Goal: Task Accomplishment & Management: Manage account settings

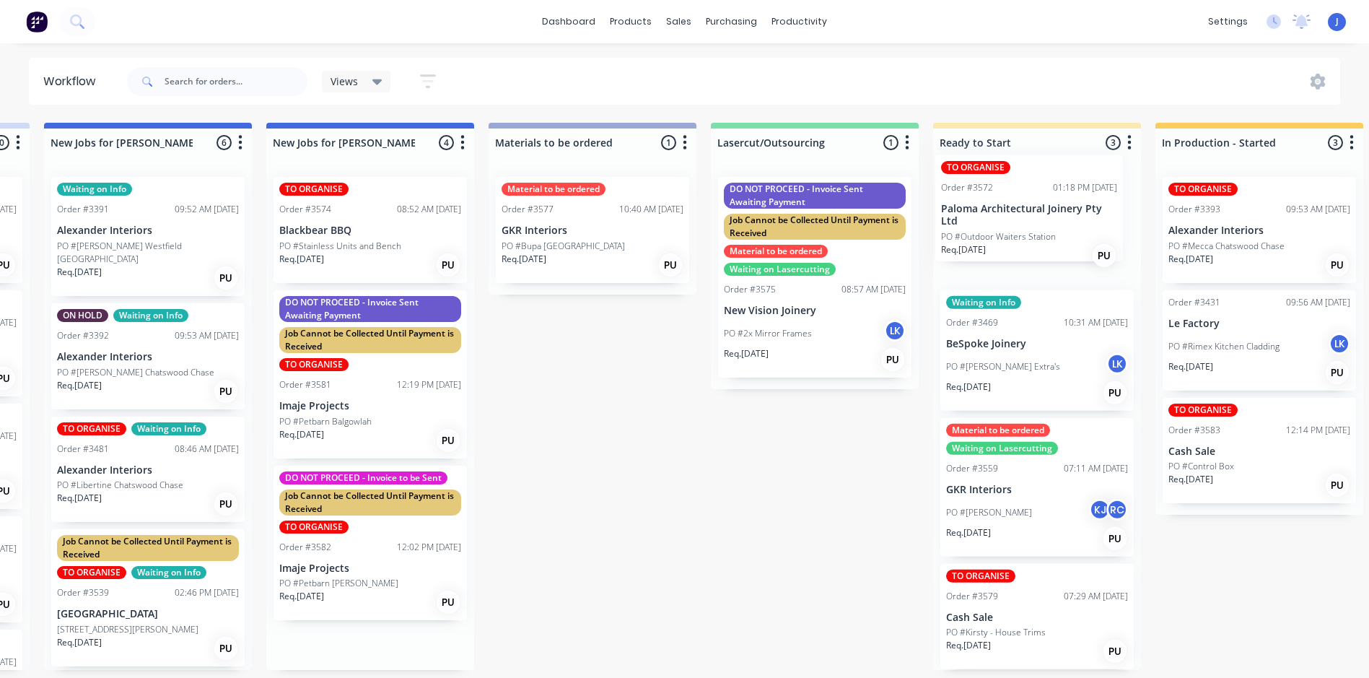
scroll to position [0, 439]
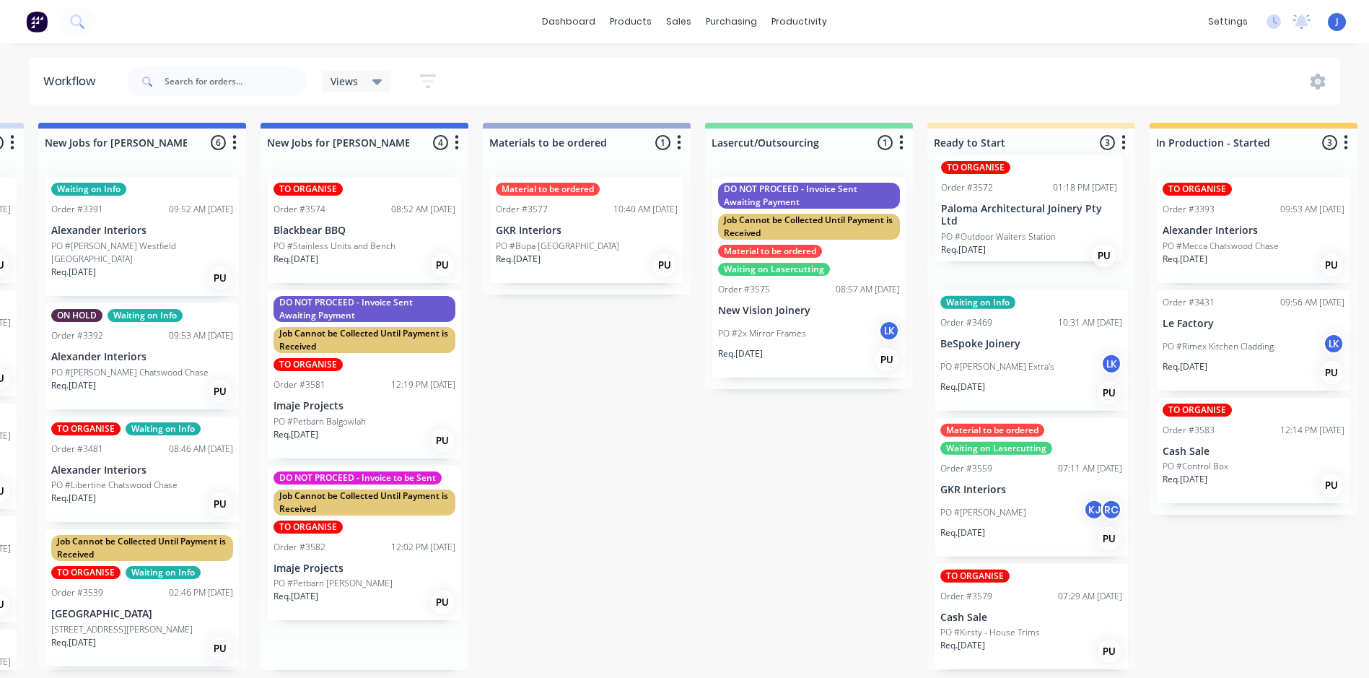
drag, startPoint x: 821, startPoint y: 248, endPoint x: 1015, endPoint y: 220, distance: 196.2
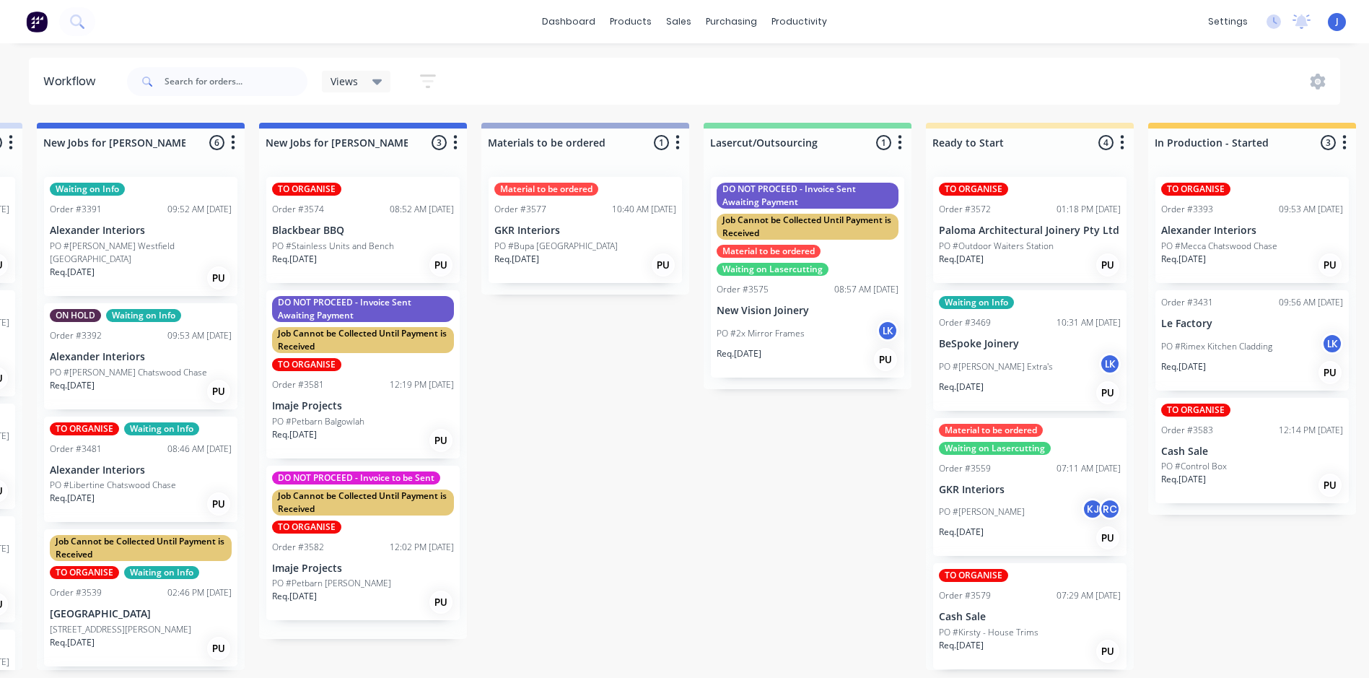
click at [1014, 221] on div "TO ORGANISE Order #3572 01:18 PM [DATE] Paloma Architectural Joinery Pty Ltd PO…" at bounding box center [1029, 230] width 193 height 106
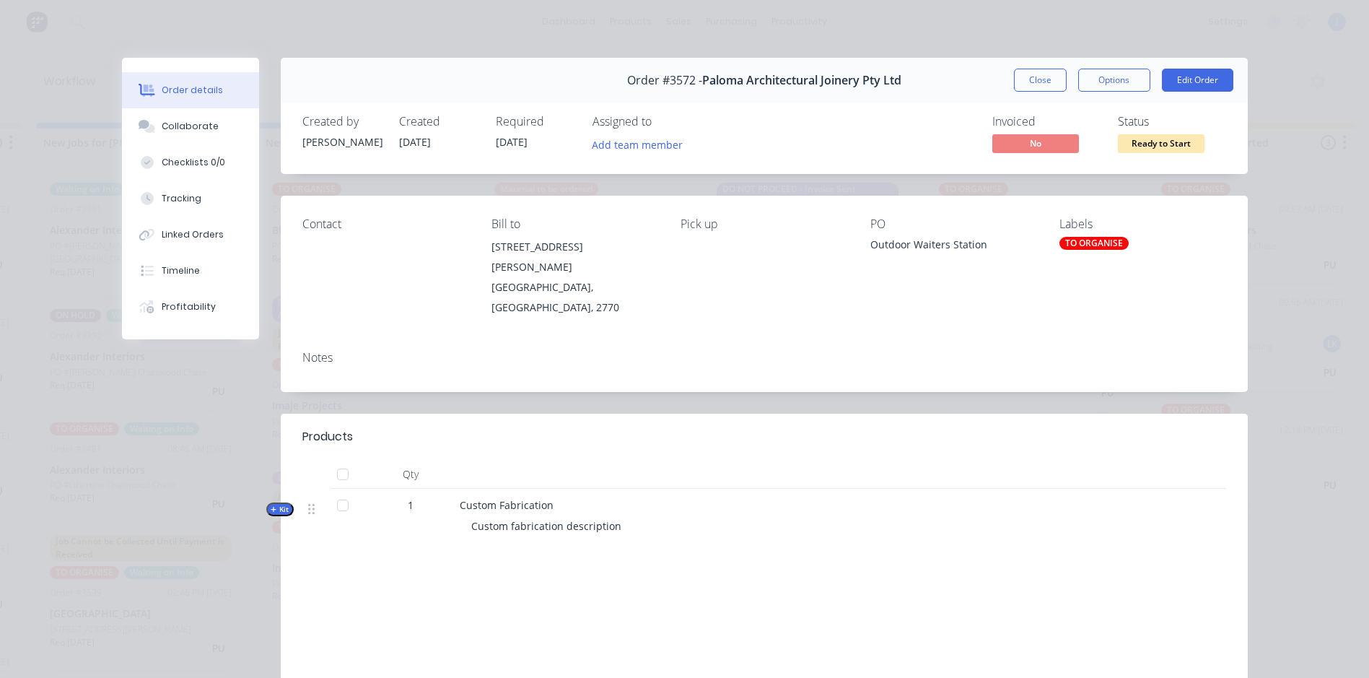
click at [1081, 238] on div "TO ORGANISE" at bounding box center [1093, 243] width 69 height 13
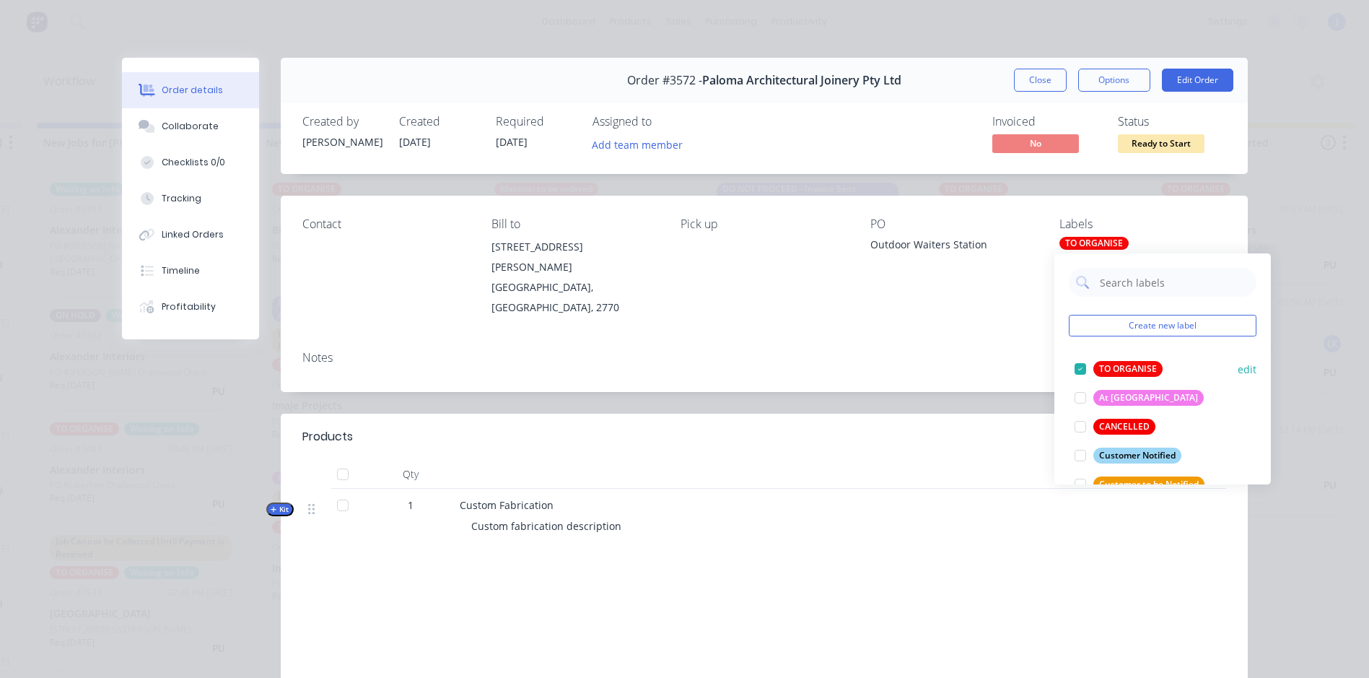
click at [1082, 369] on div at bounding box center [1080, 368] width 29 height 29
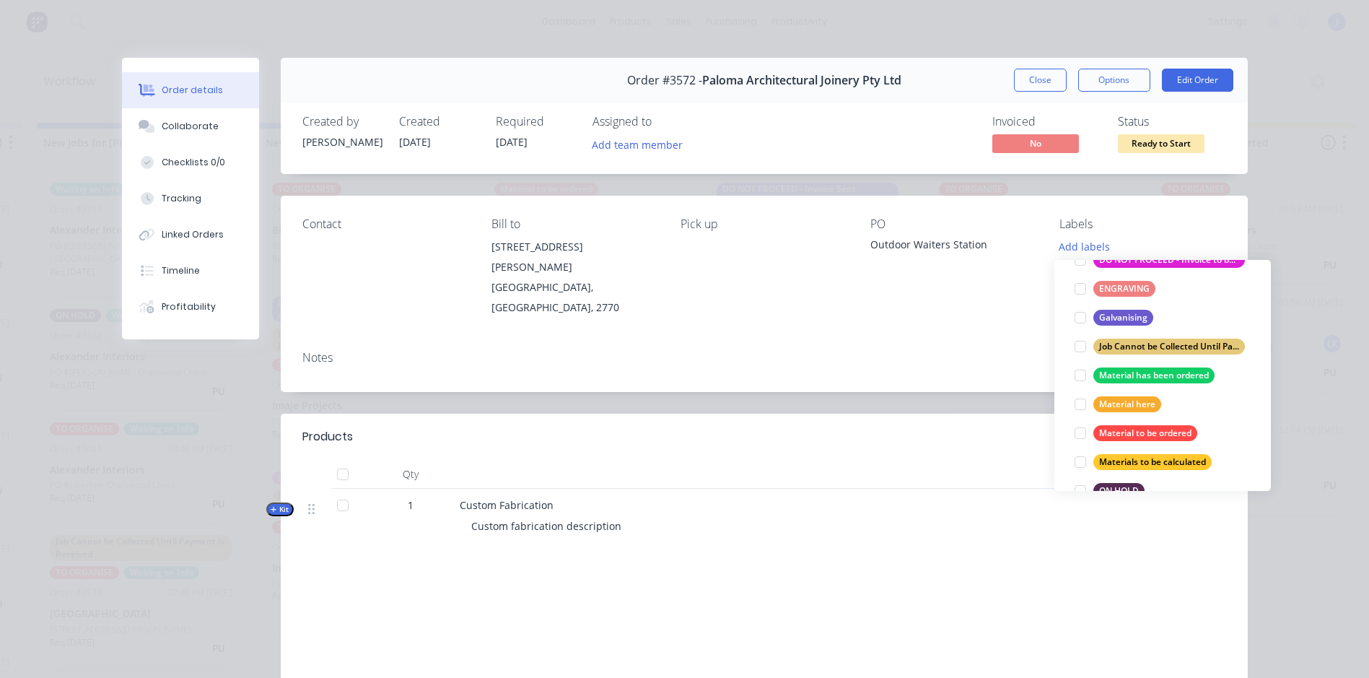
scroll to position [361, 0]
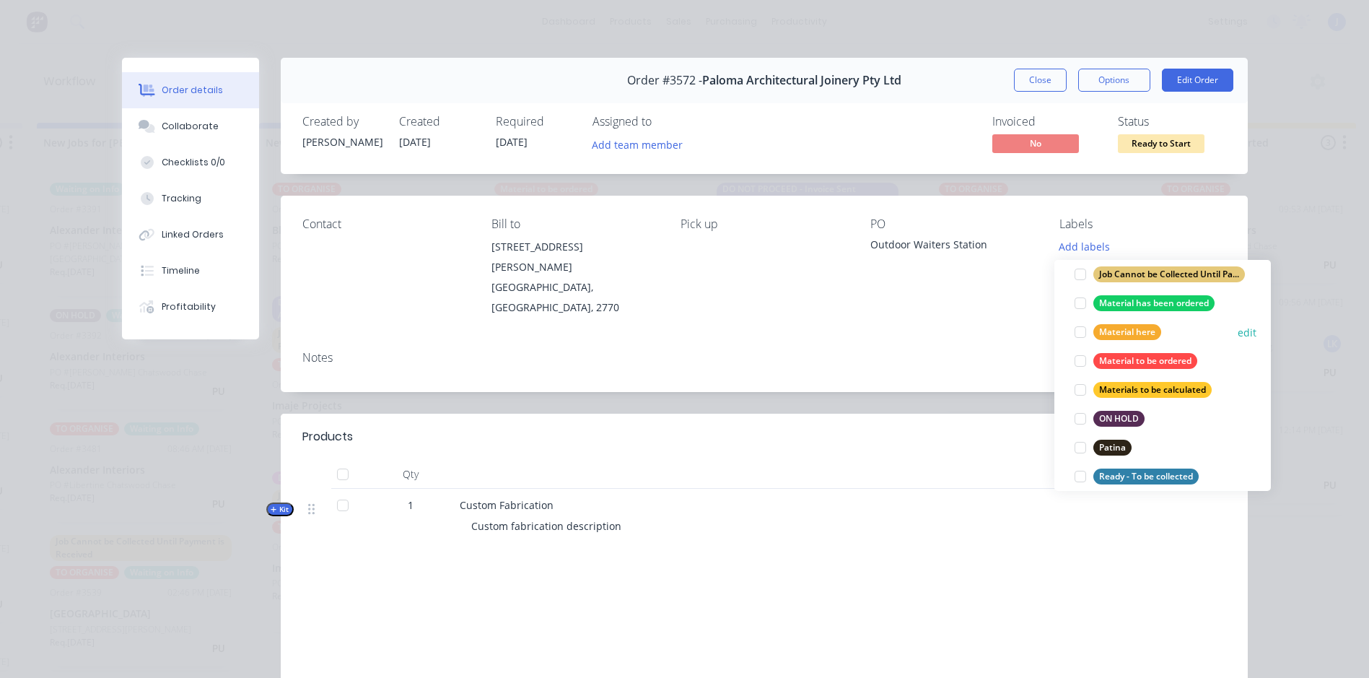
click at [1086, 331] on div at bounding box center [1080, 332] width 29 height 29
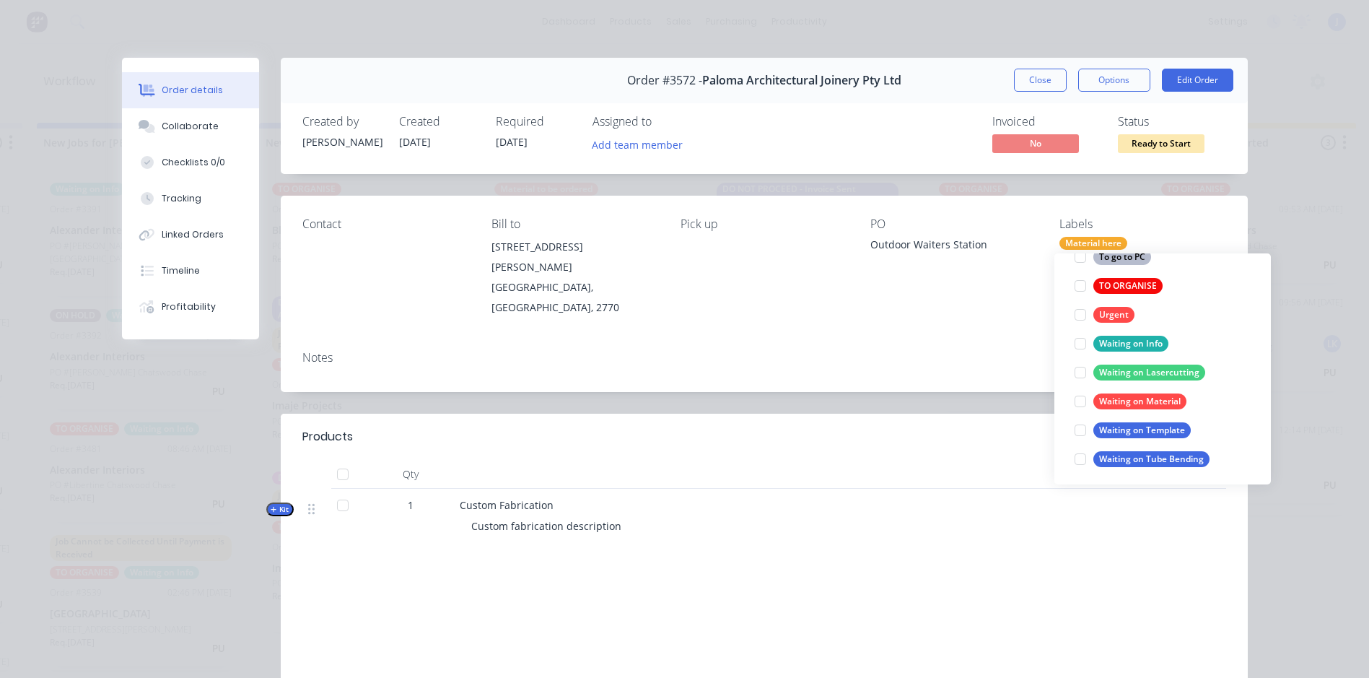
scroll to position [779, 0]
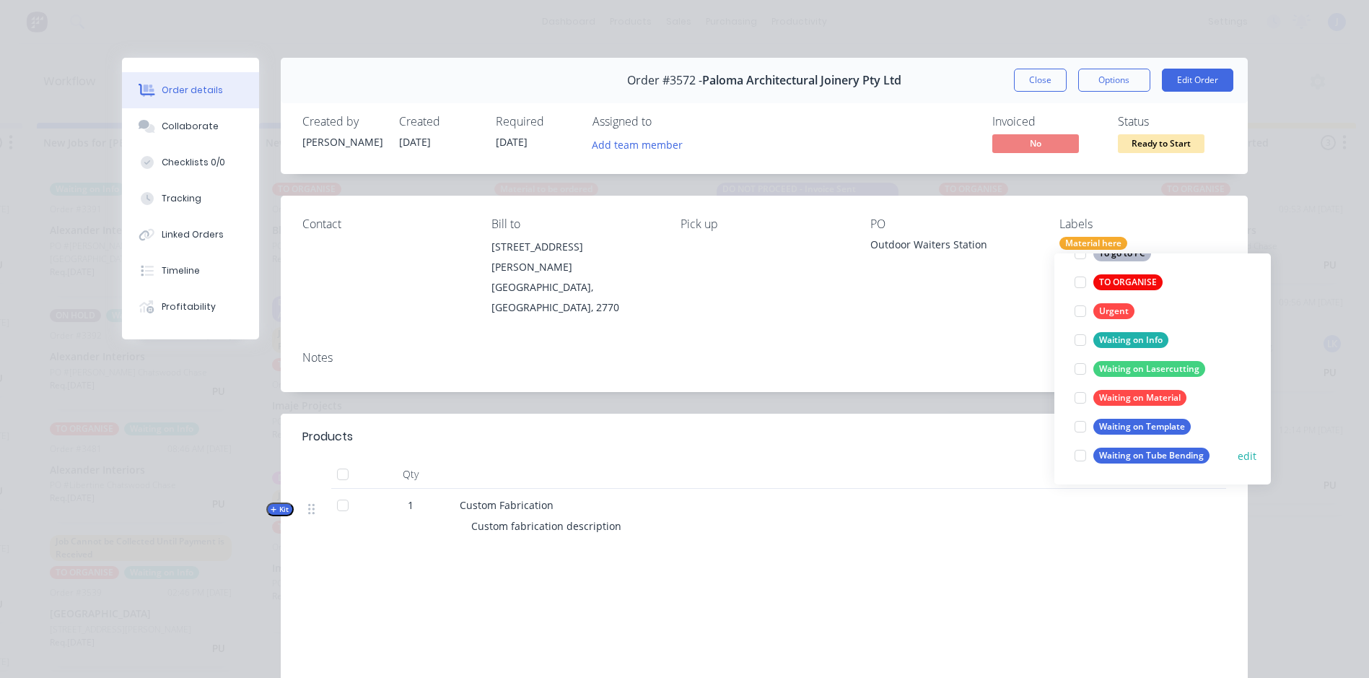
click at [1080, 455] on div at bounding box center [1080, 455] width 29 height 29
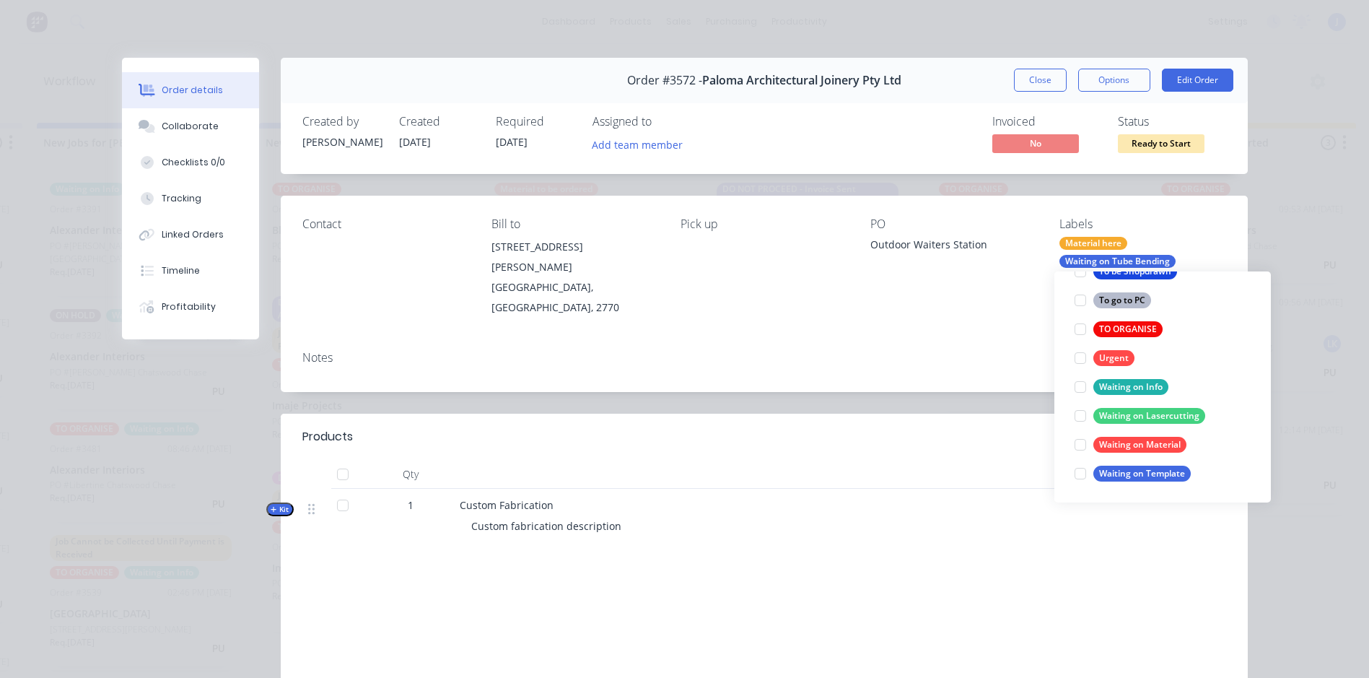
scroll to position [0, 0]
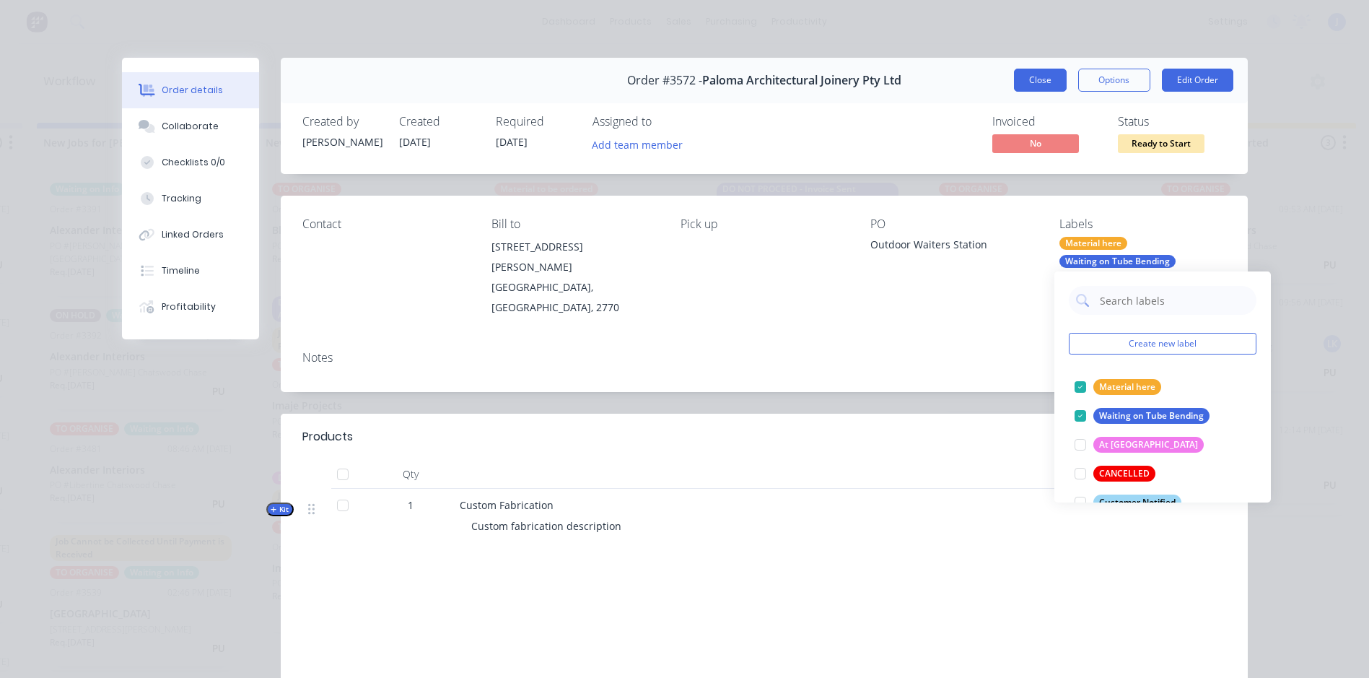
click at [1034, 76] on button "Close" at bounding box center [1040, 80] width 53 height 23
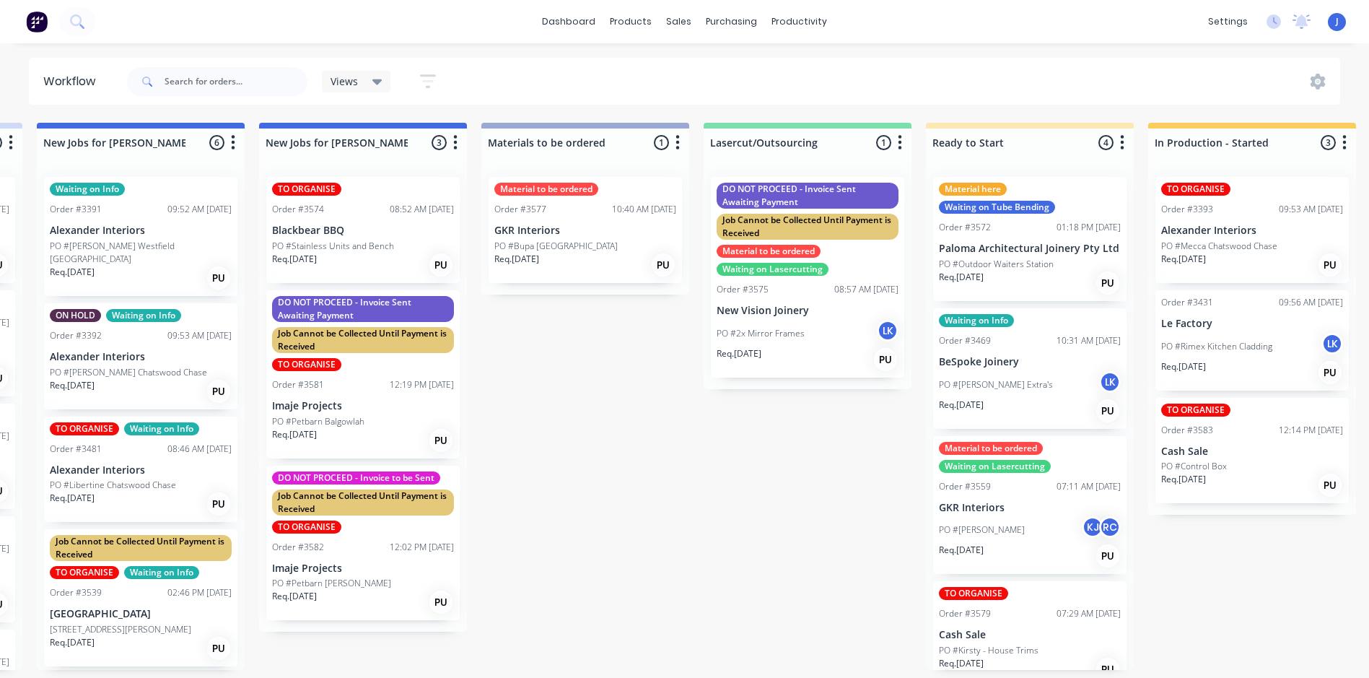
click at [1048, 259] on p "PO #Outdoor Waiters Station" at bounding box center [996, 264] width 115 height 13
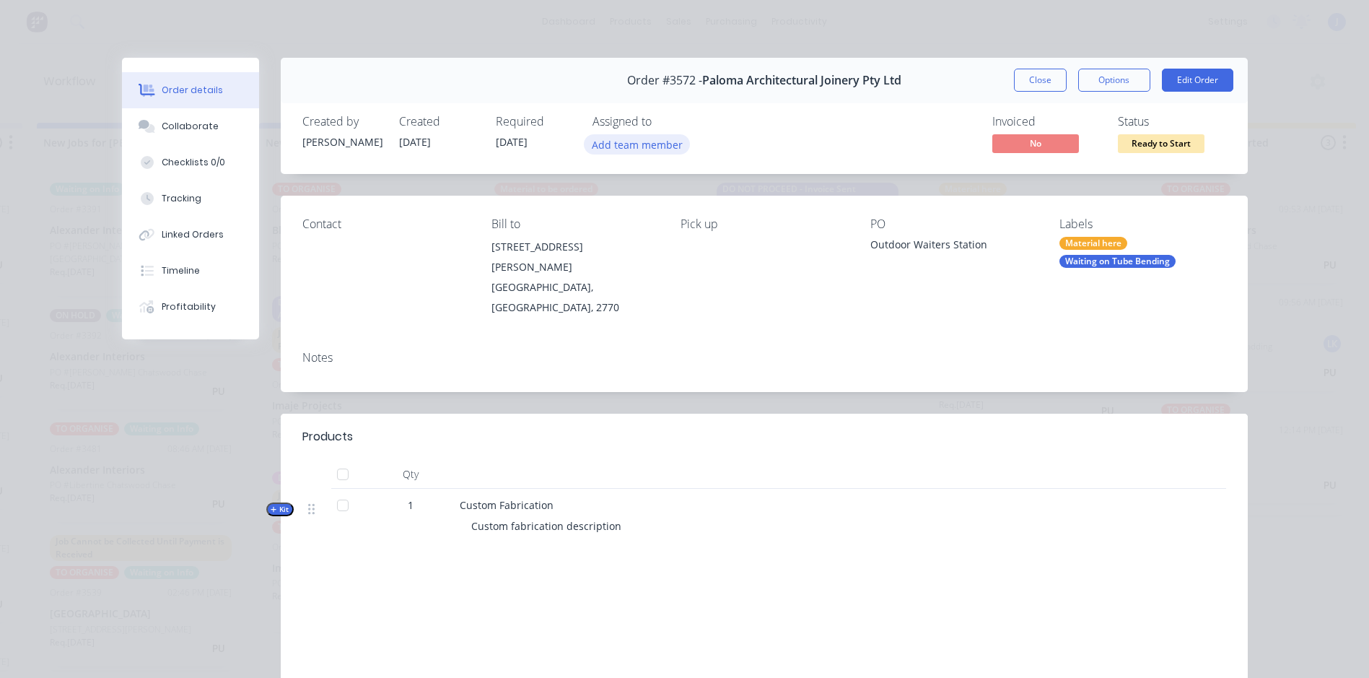
click at [650, 145] on button "Add team member" at bounding box center [637, 143] width 106 height 19
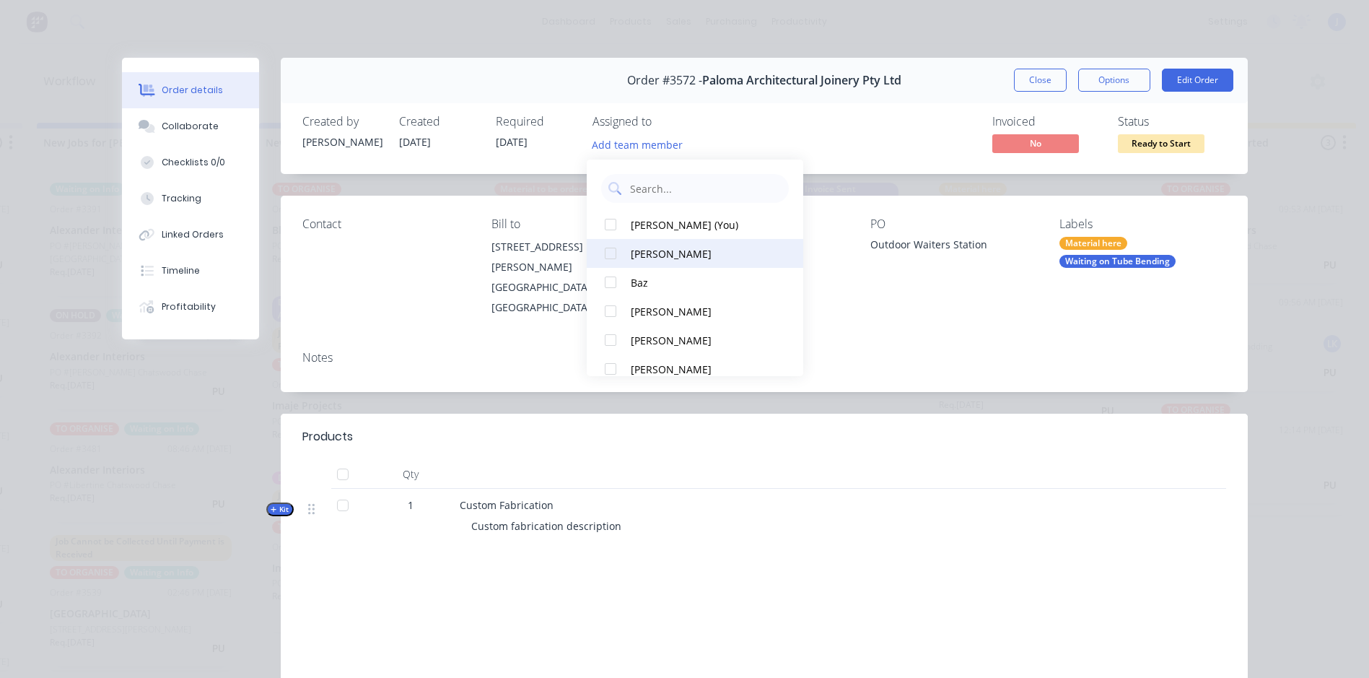
click at [651, 252] on div "Bailey" at bounding box center [703, 253] width 144 height 15
click at [1039, 80] on button "Close" at bounding box center [1040, 80] width 53 height 23
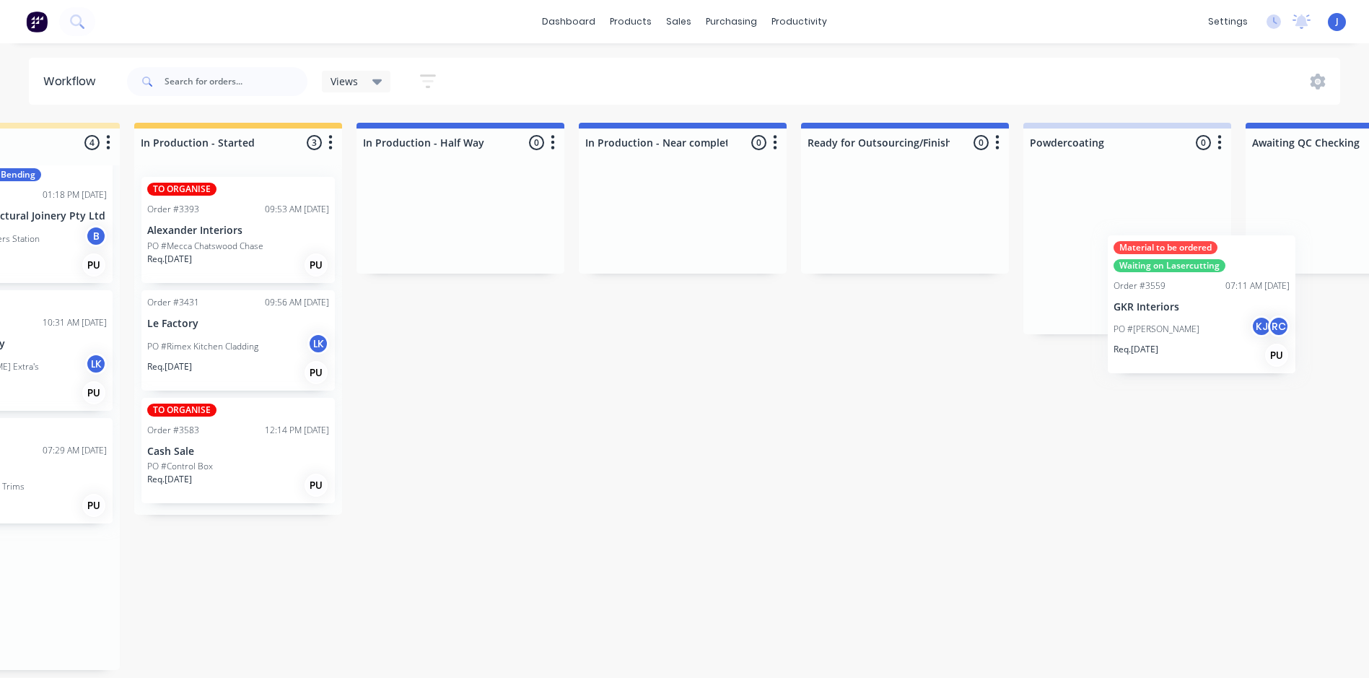
scroll to position [0, 1466]
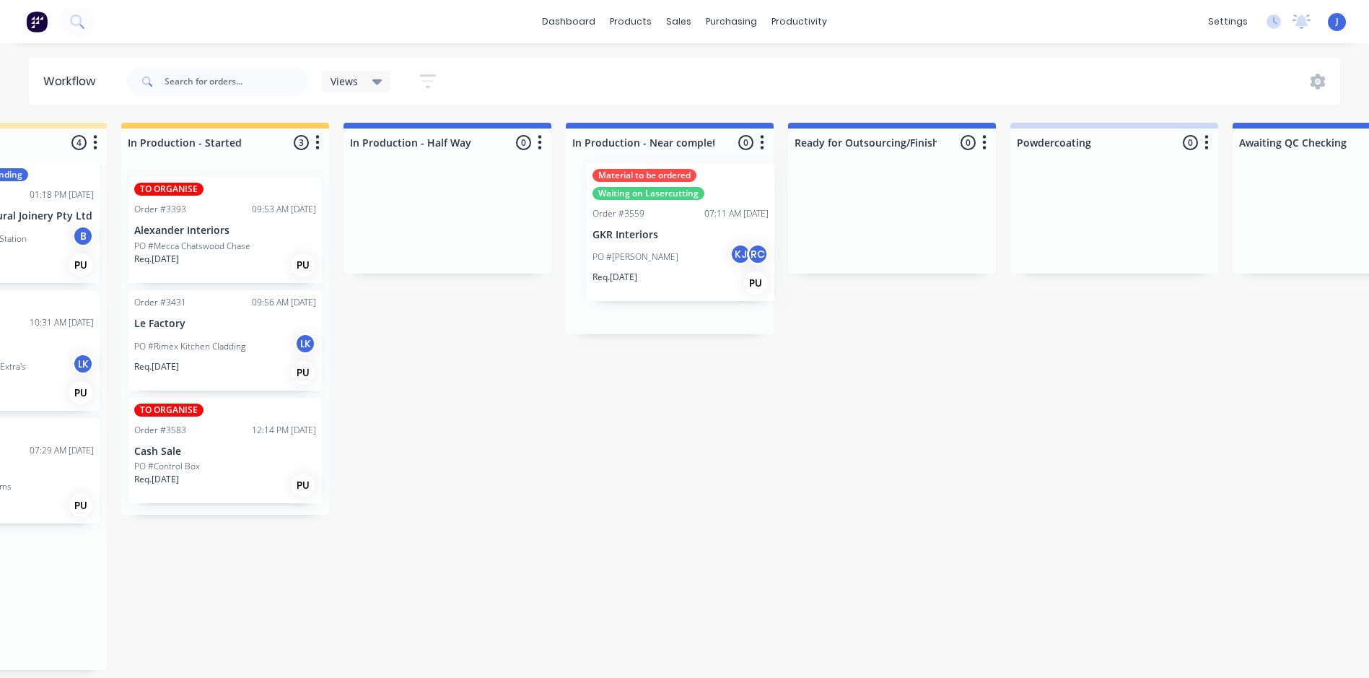
drag, startPoint x: 989, startPoint y: 505, endPoint x: 638, endPoint y: 242, distance: 438.8
click at [641, 249] on div "Submitted 8 Status colour #FFFFFF hex #FFFFFF Save Cancel Summaries Total order…" at bounding box center [459, 396] width 3872 height 547
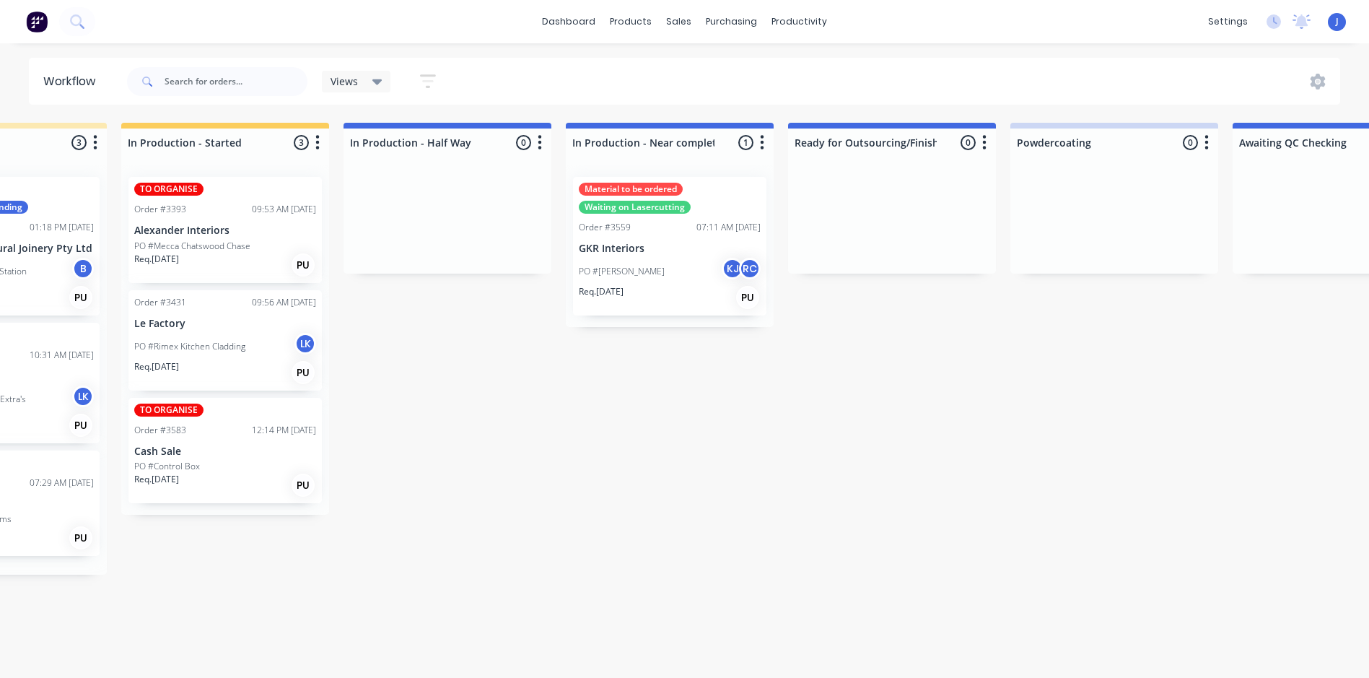
scroll to position [0, 0]
click at [668, 236] on div "Material to be ordered Waiting on Lasercutting Order #3559 07:11 AM 27/08/25 GK…" at bounding box center [669, 246] width 193 height 139
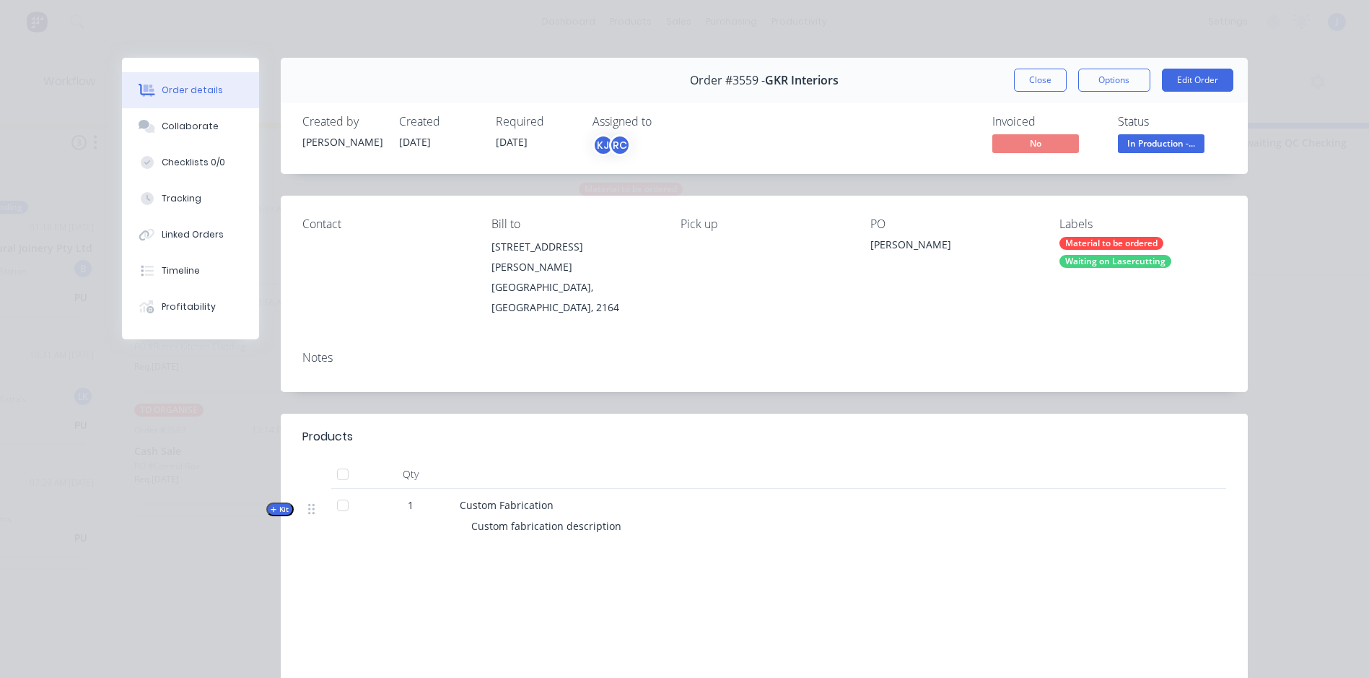
click at [1104, 253] on div "Material to be ordered Waiting on Lasercutting" at bounding box center [1142, 252] width 166 height 31
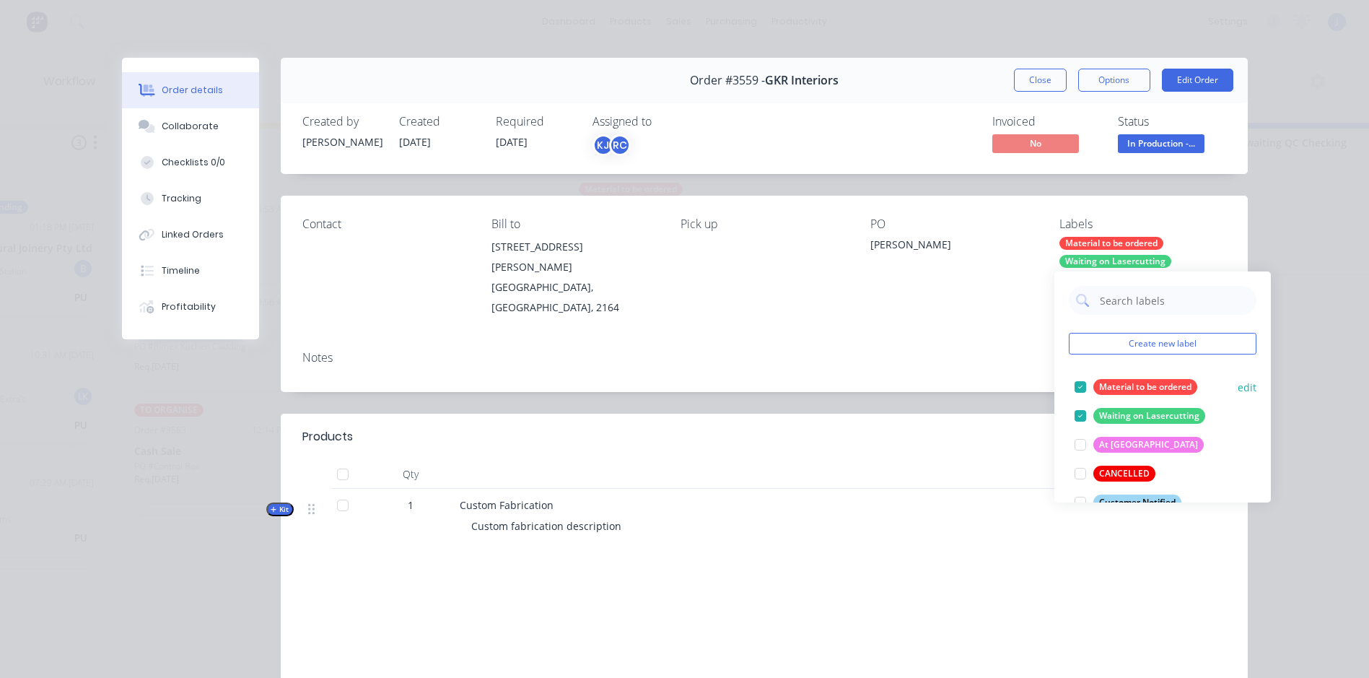
click at [1079, 381] on div at bounding box center [1080, 386] width 29 height 29
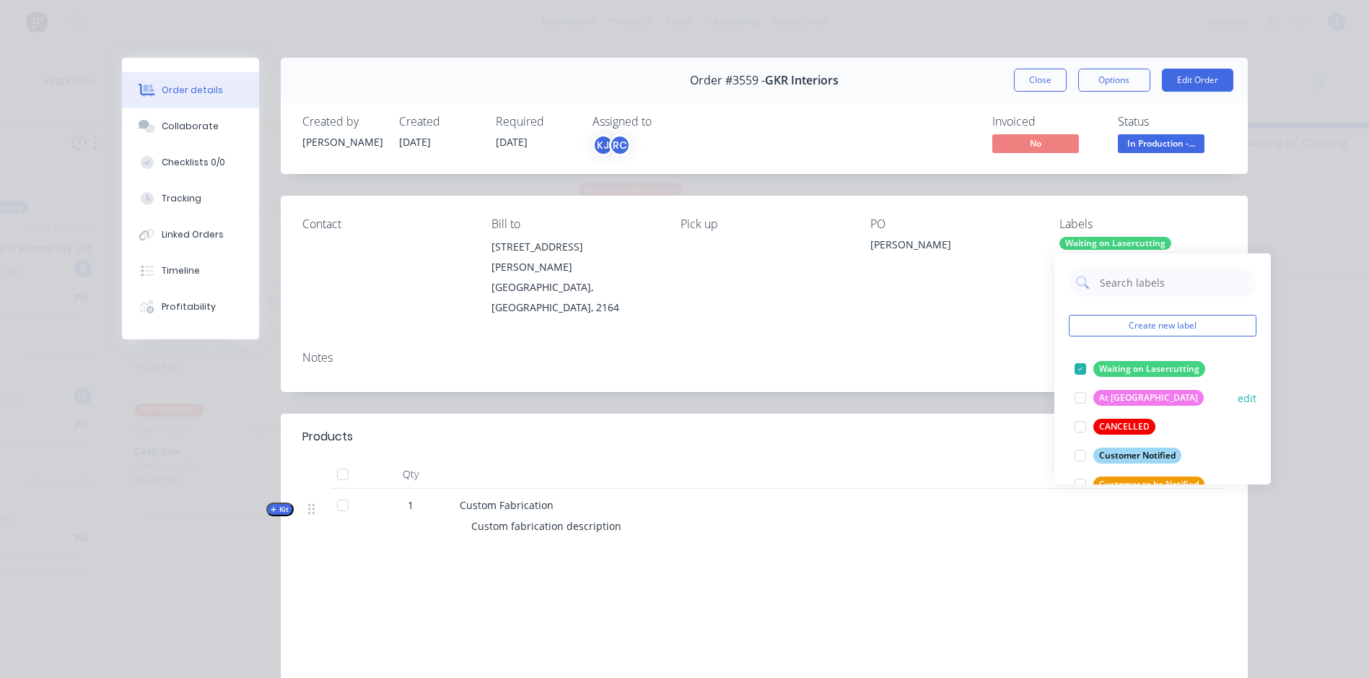
click at [1082, 369] on div at bounding box center [1080, 368] width 29 height 29
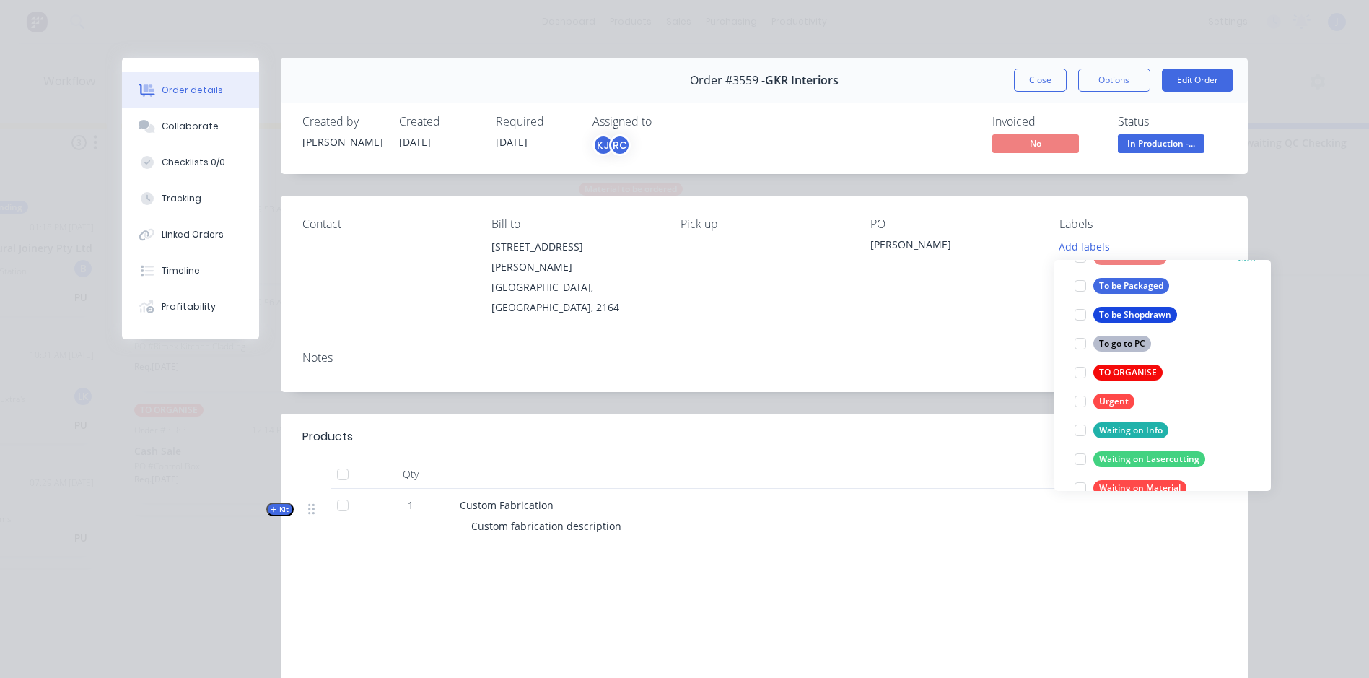
scroll to position [722, 0]
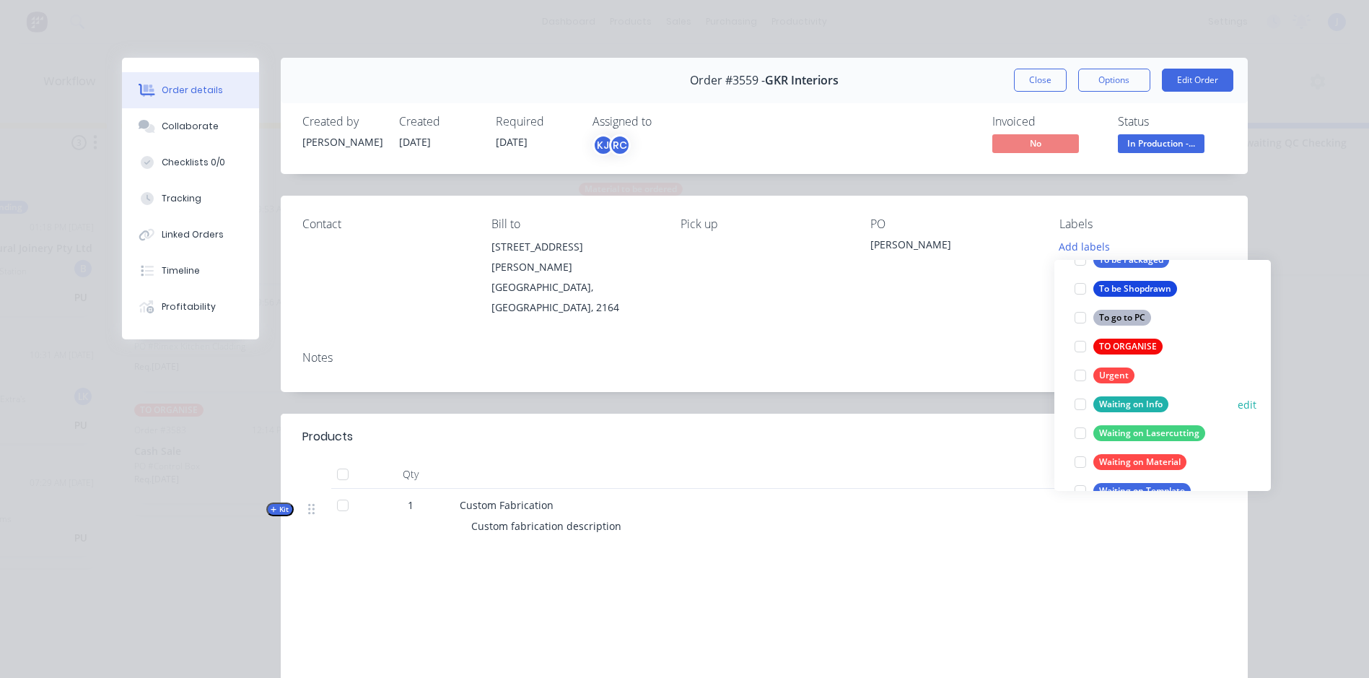
click at [1075, 403] on div at bounding box center [1080, 404] width 29 height 29
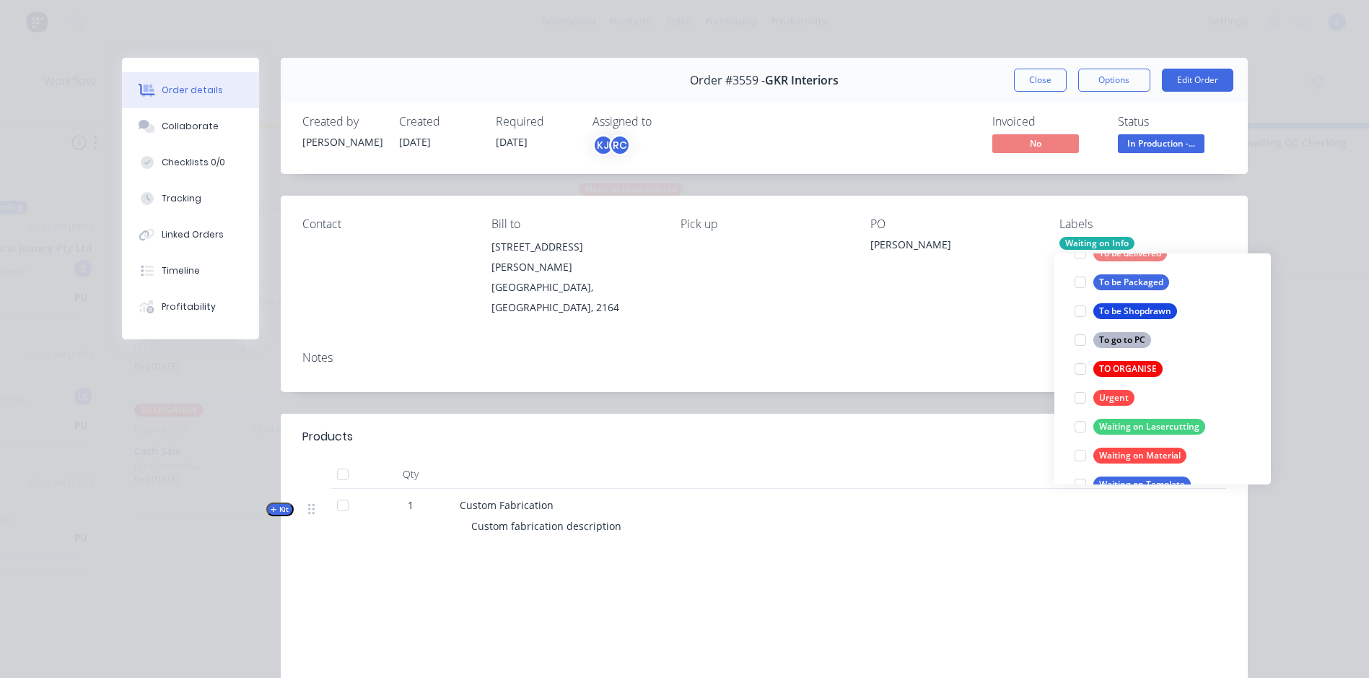
scroll to position [0, 0]
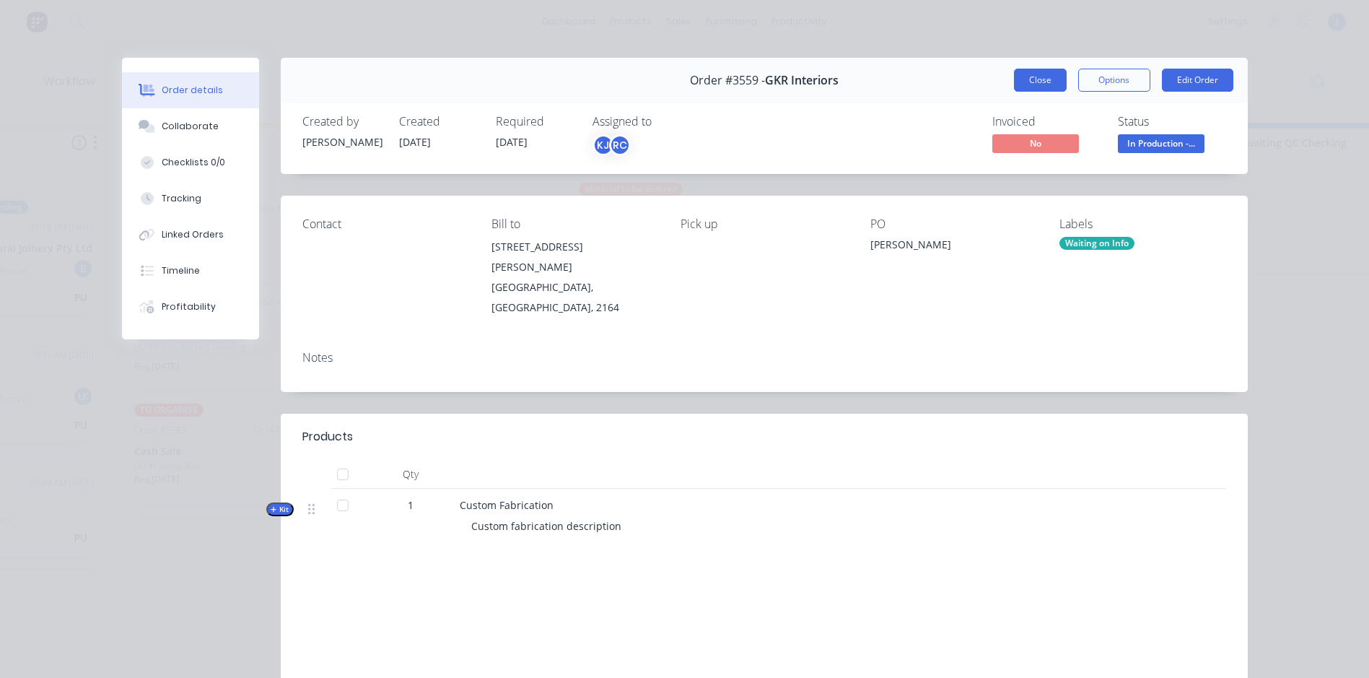
click at [1022, 71] on button "Close" at bounding box center [1040, 80] width 53 height 23
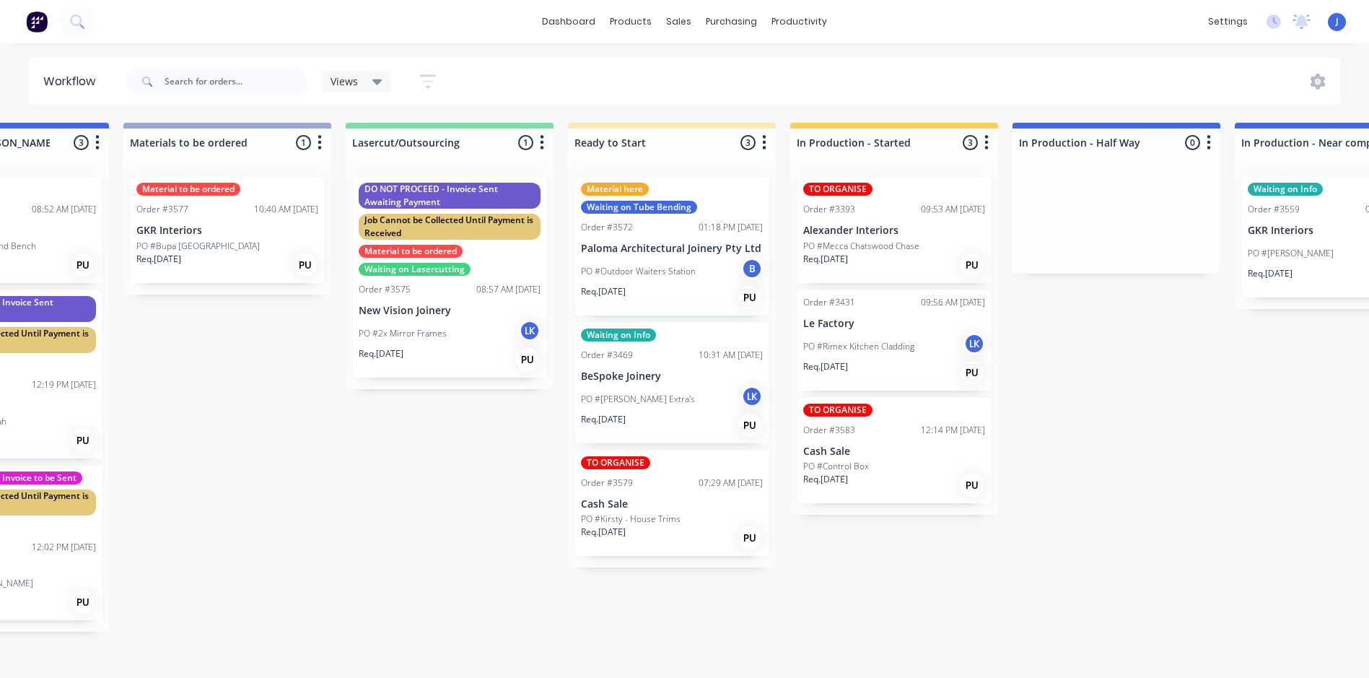
scroll to position [0, 782]
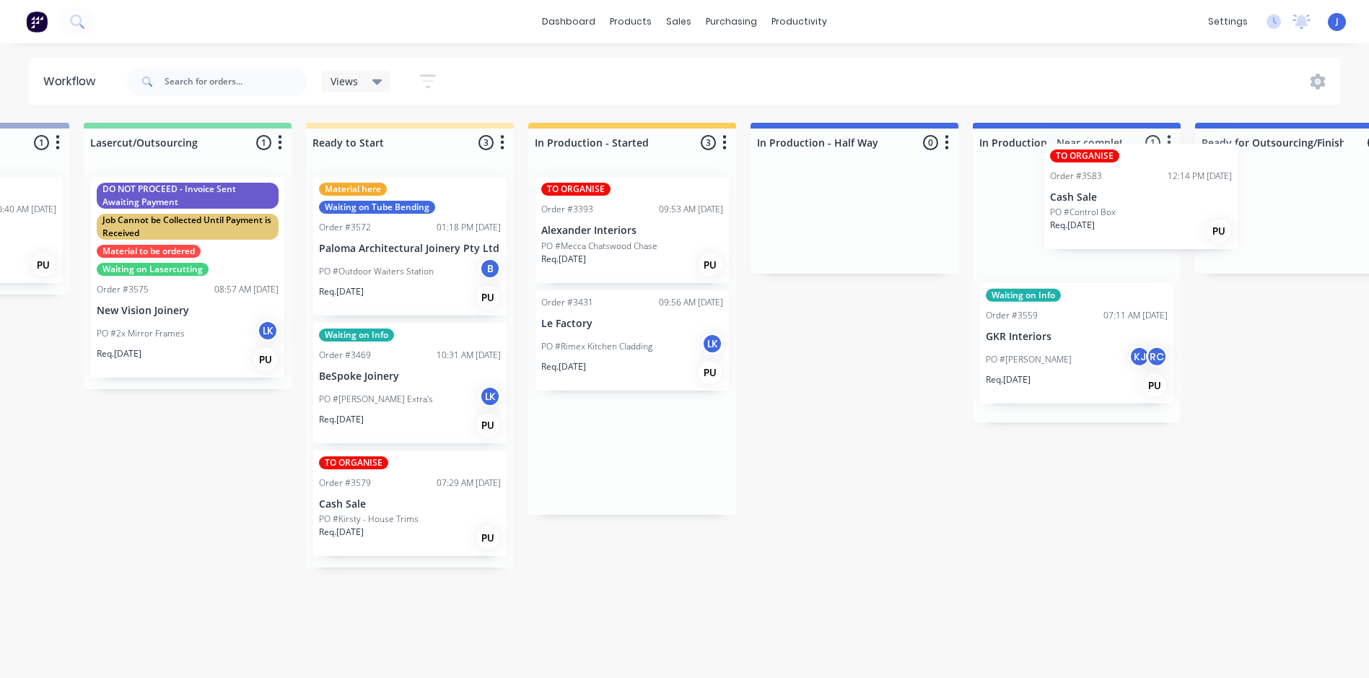
drag, startPoint x: 872, startPoint y: 438, endPoint x: 1072, endPoint y: 188, distance: 320.4
click at [1072, 188] on div "Submitted 8 Status colour #FFFFFF hex #FFFFFF Save Cancel Summaries Total order…" at bounding box center [866, 396] width 3872 height 547
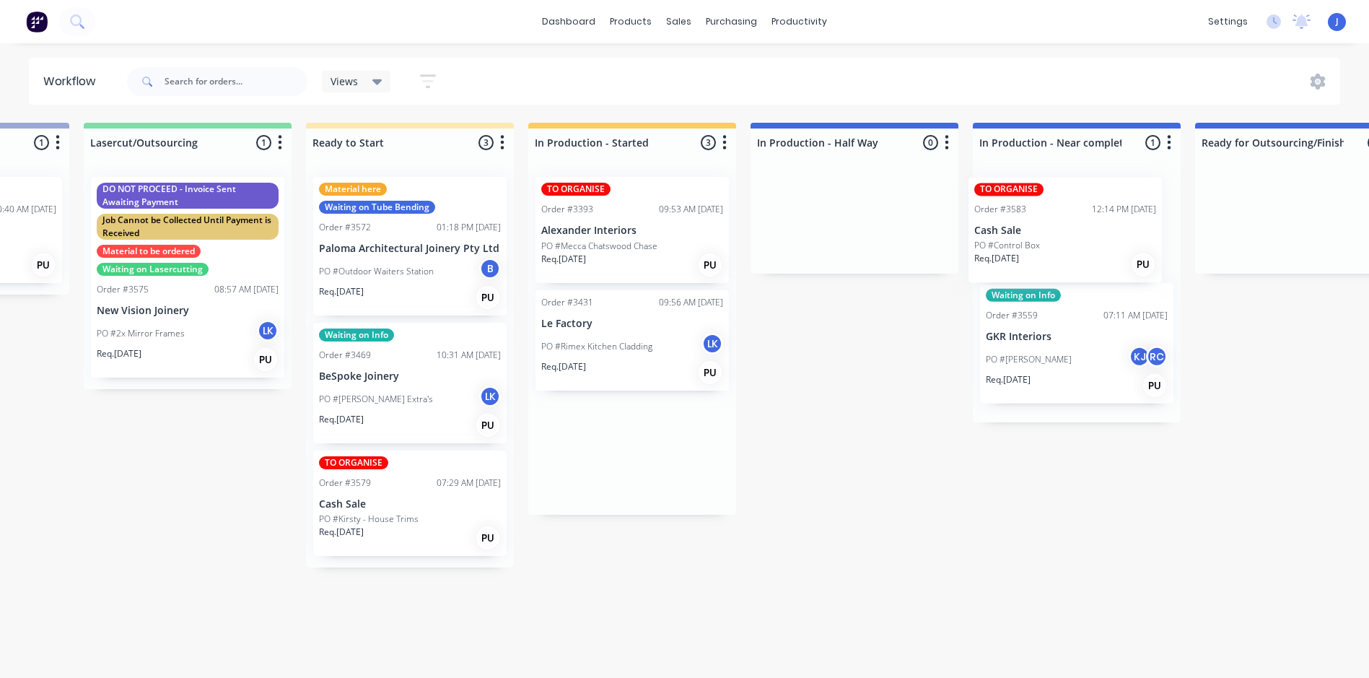
scroll to position [0, 1070]
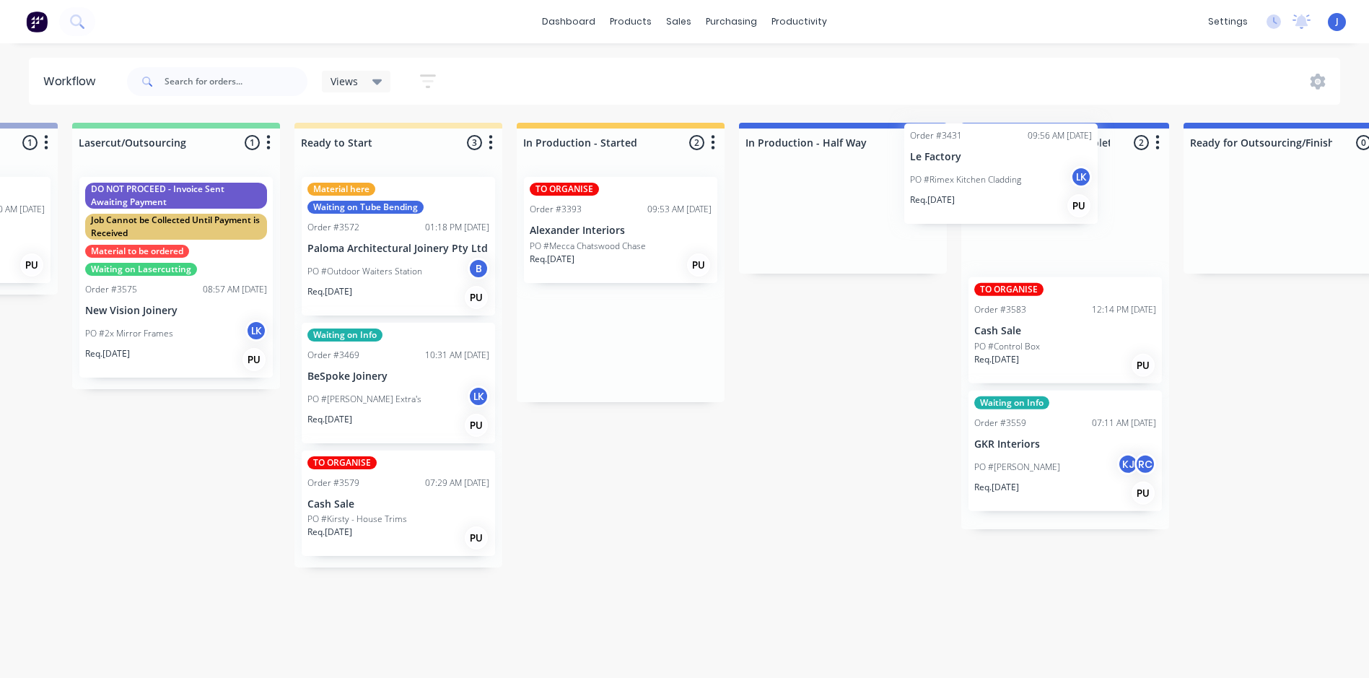
drag, startPoint x: 659, startPoint y: 316, endPoint x: 987, endPoint y: 181, distance: 355.0
click at [987, 181] on div "Submitted 8 Status colour #FFFFFF hex #FFFFFF Save Cancel Summaries Total order…" at bounding box center [855, 396] width 3872 height 547
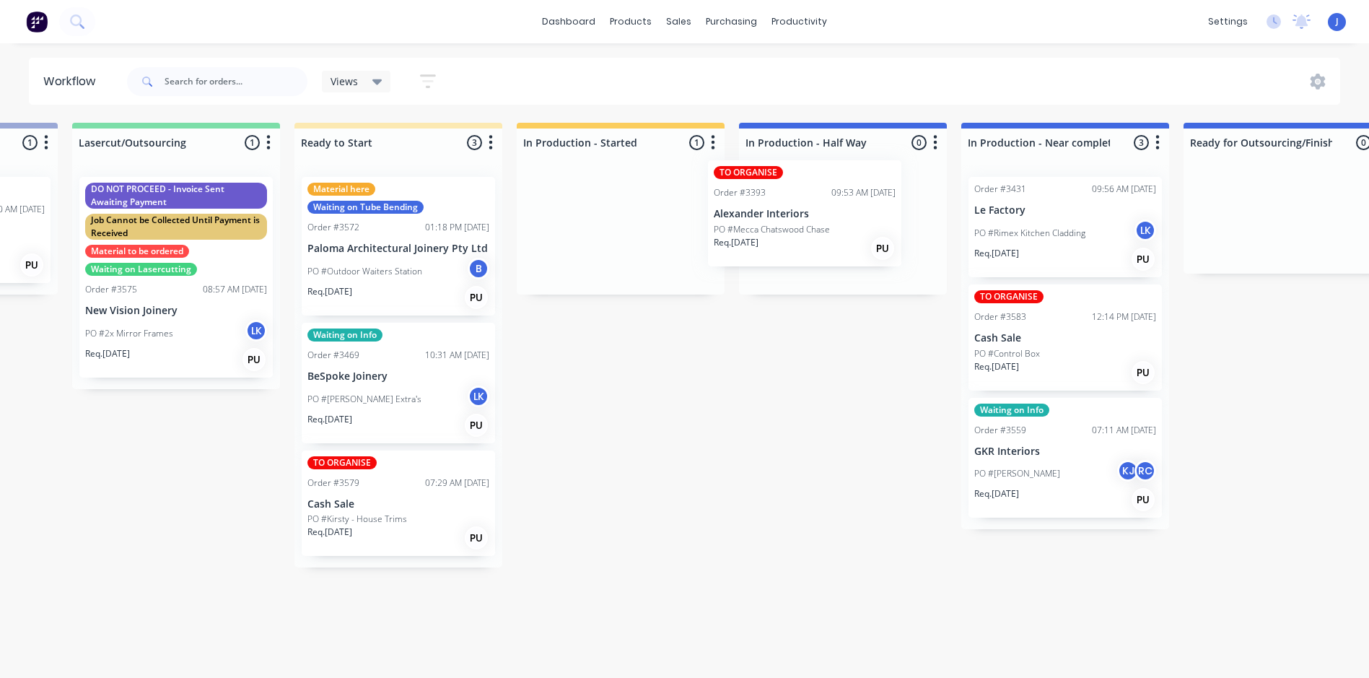
drag, startPoint x: 595, startPoint y: 245, endPoint x: 789, endPoint y: 223, distance: 195.4
click at [789, 223] on div "Submitted 8 Status colour #FFFFFF hex #FFFFFF Save Cancel Summaries Total order…" at bounding box center [855, 396] width 3872 height 547
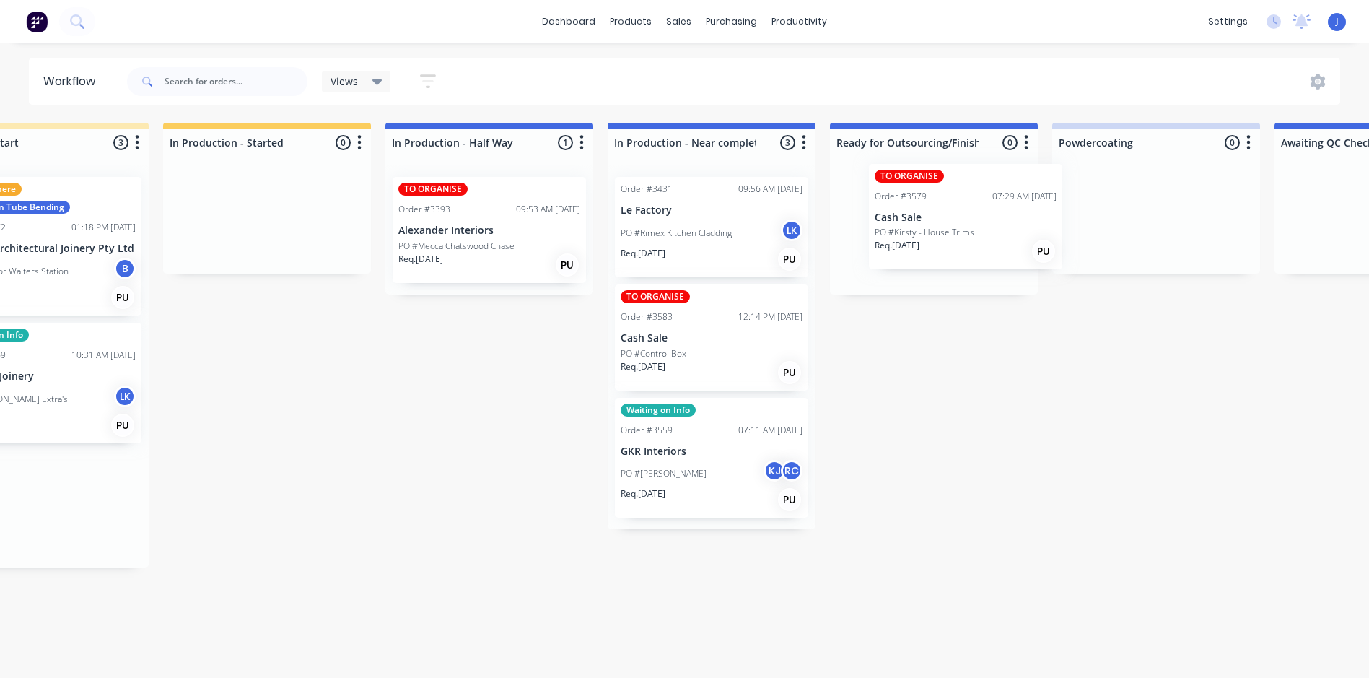
scroll to position [1, 1427]
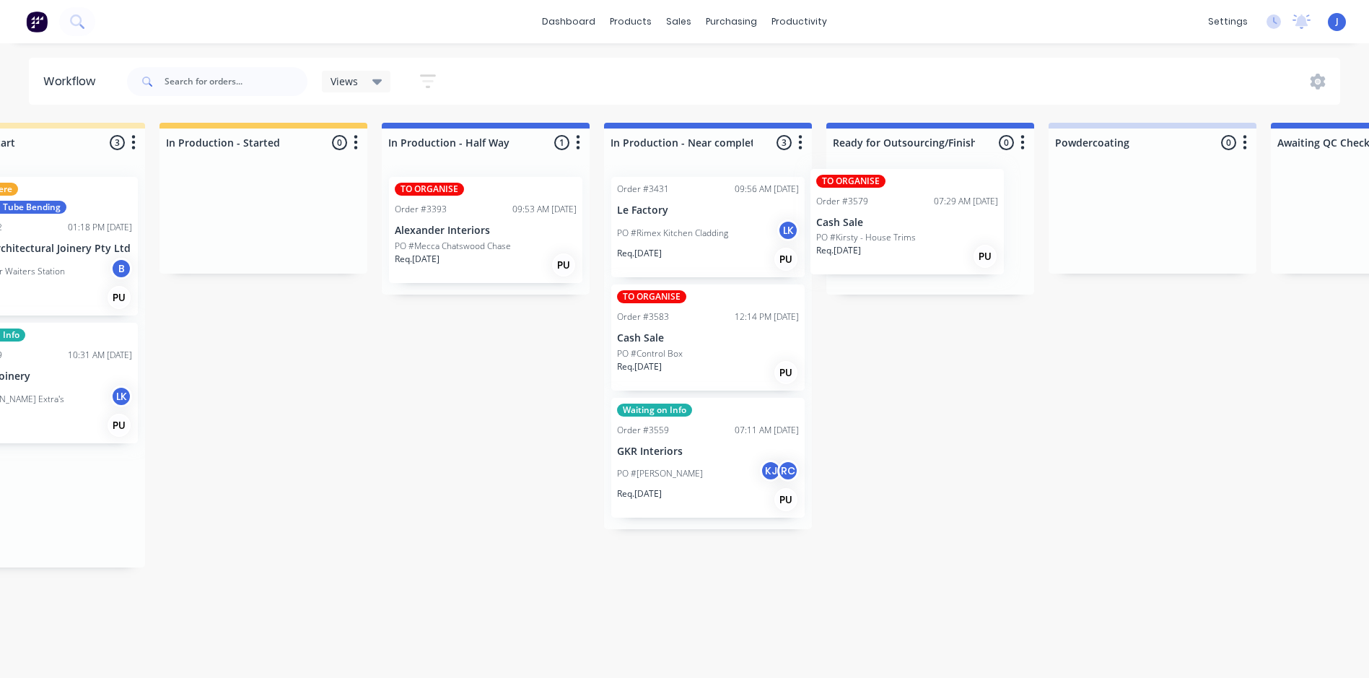
drag, startPoint x: 414, startPoint y: 517, endPoint x: 930, endPoint y: 230, distance: 590.2
click at [930, 231] on div "Submitted 8 Status colour #FFFFFF hex #FFFFFF Save Cancel Summaries Total order…" at bounding box center [498, 396] width 3872 height 547
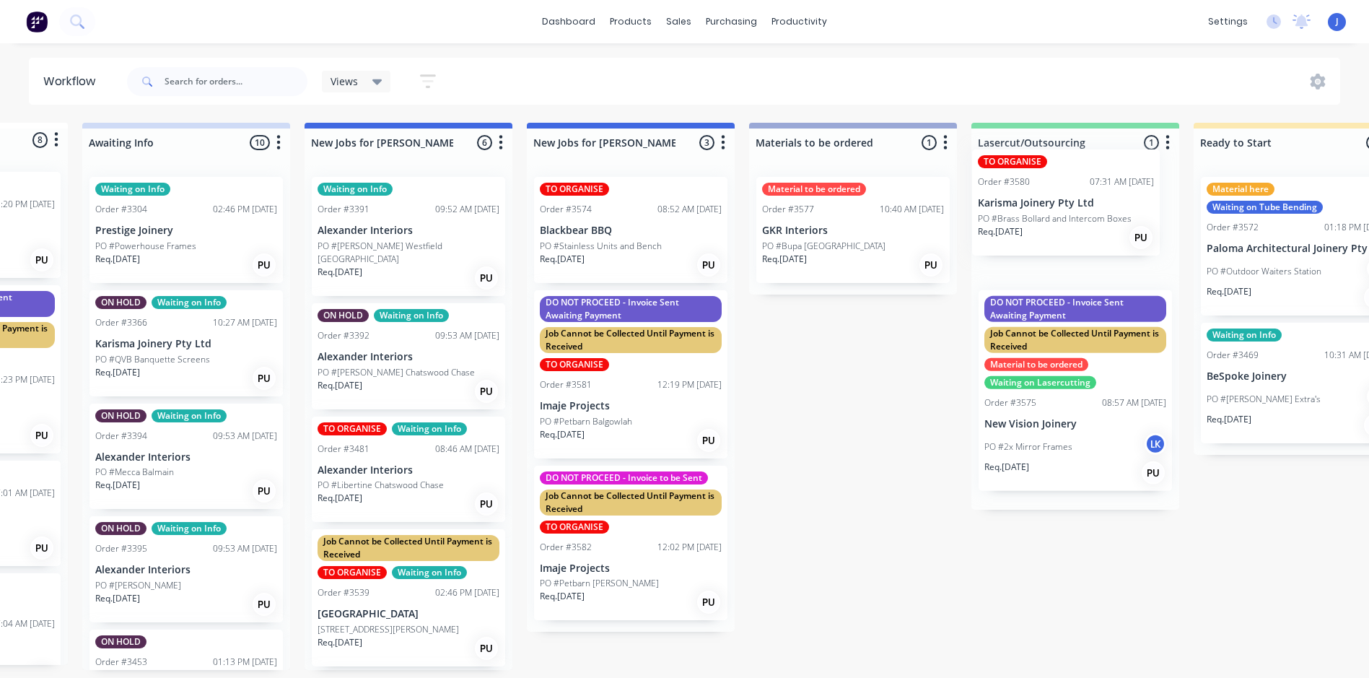
scroll to position [0, 179]
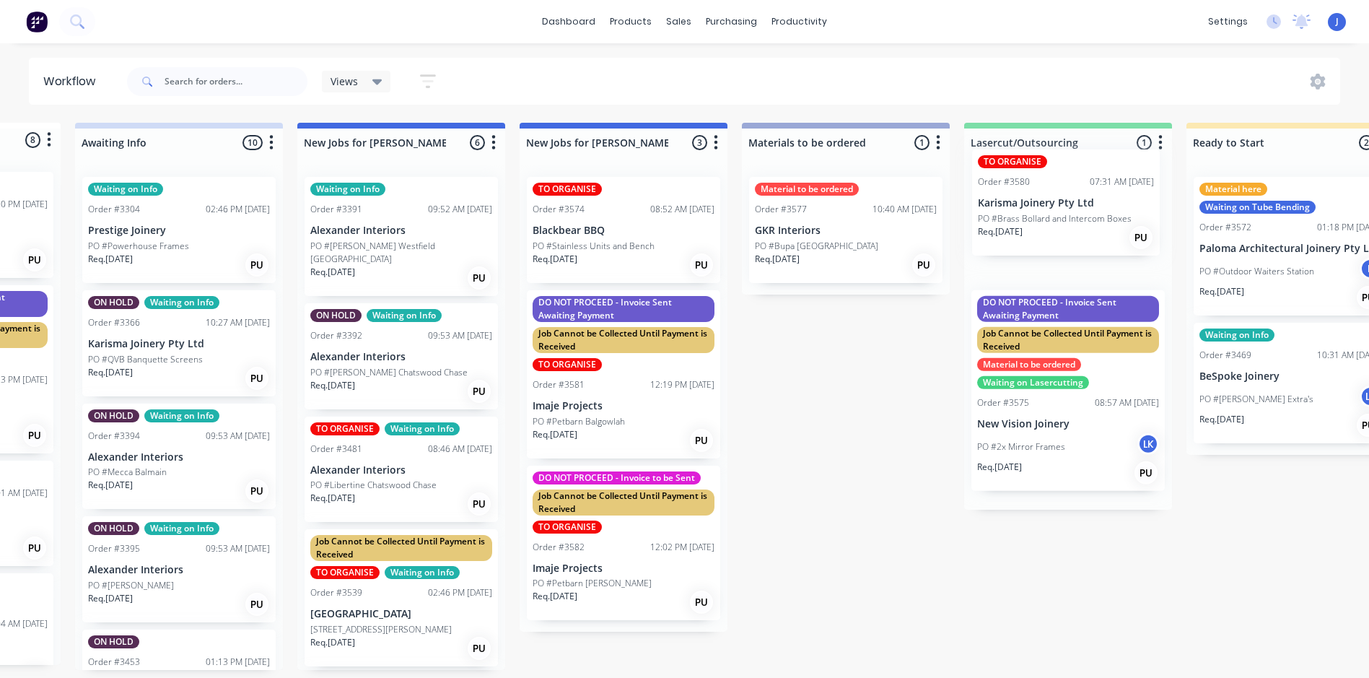
drag, startPoint x: 98, startPoint y: 341, endPoint x: 1034, endPoint y: 204, distance: 946.0
click at [1072, 248] on p "PO #Brass Bollard and Intercom Boxes" at bounding box center [1053, 246] width 154 height 13
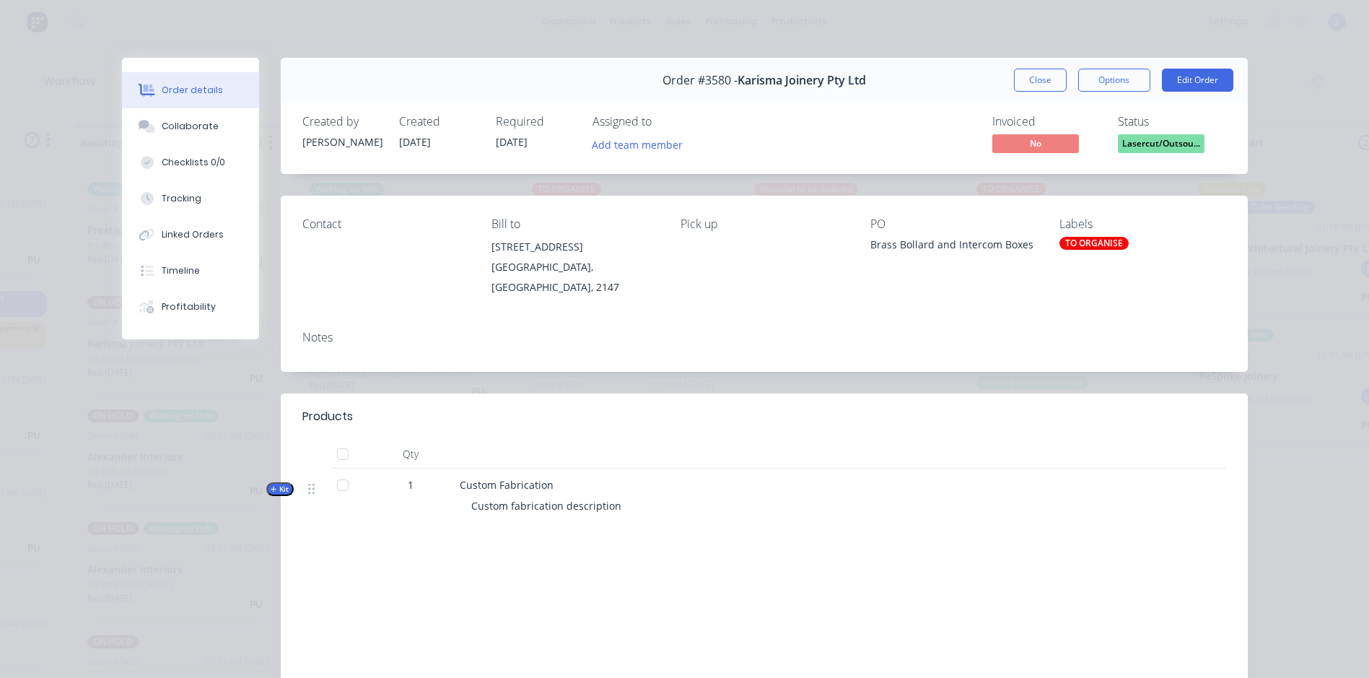
click at [1080, 233] on div "Labels TO ORGANISE" at bounding box center [1142, 257] width 166 height 80
click at [1083, 241] on div "TO ORGANISE" at bounding box center [1093, 243] width 69 height 13
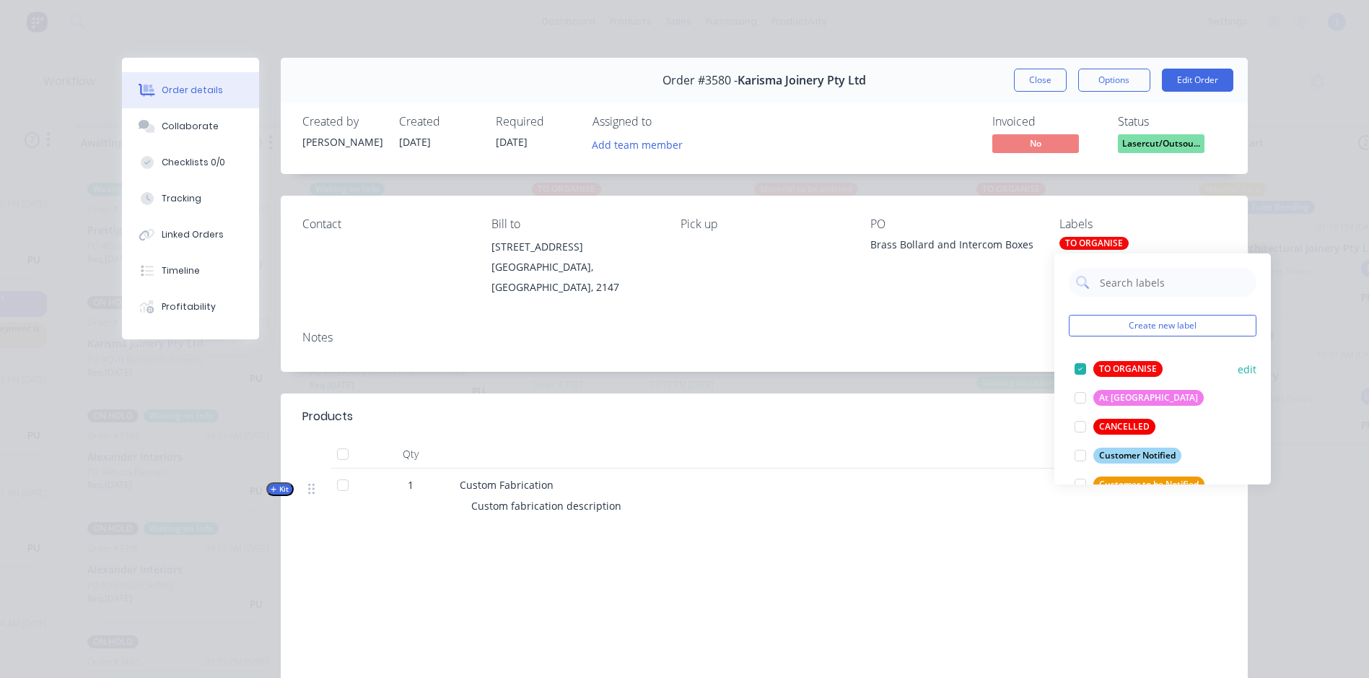
click at [1081, 367] on div at bounding box center [1080, 368] width 29 height 29
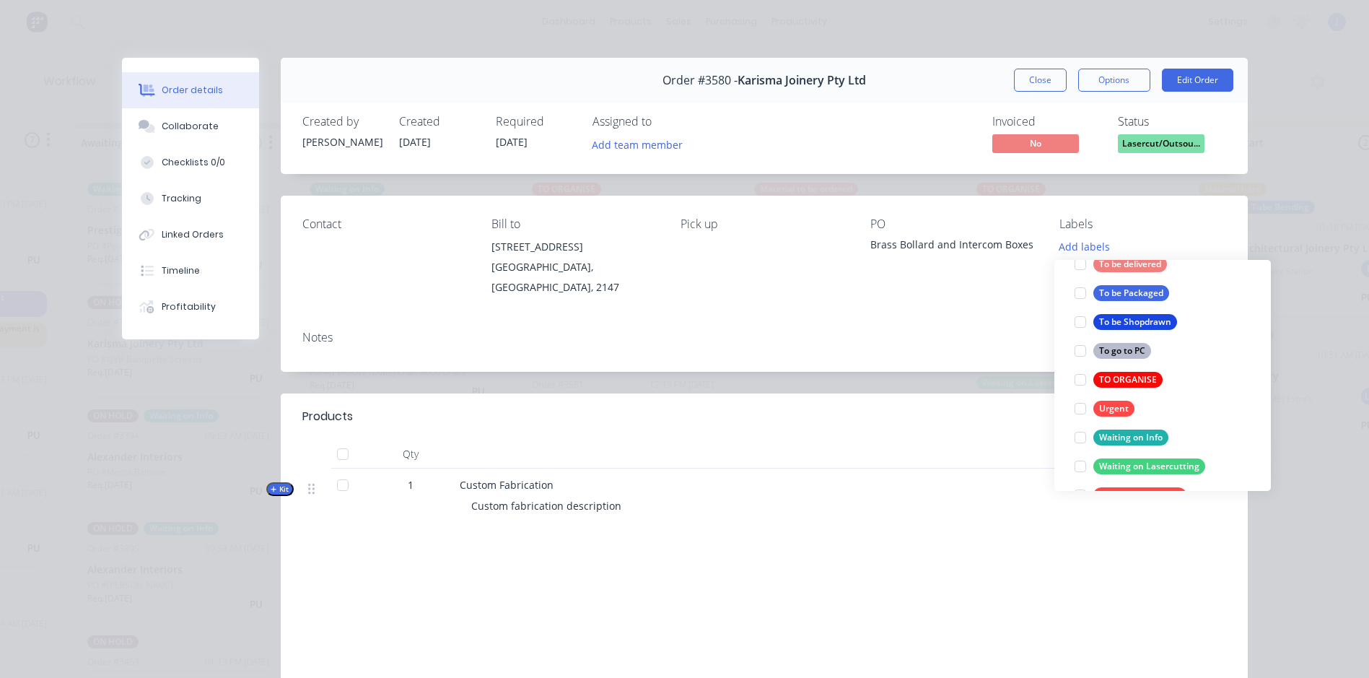
scroll to position [722, 0]
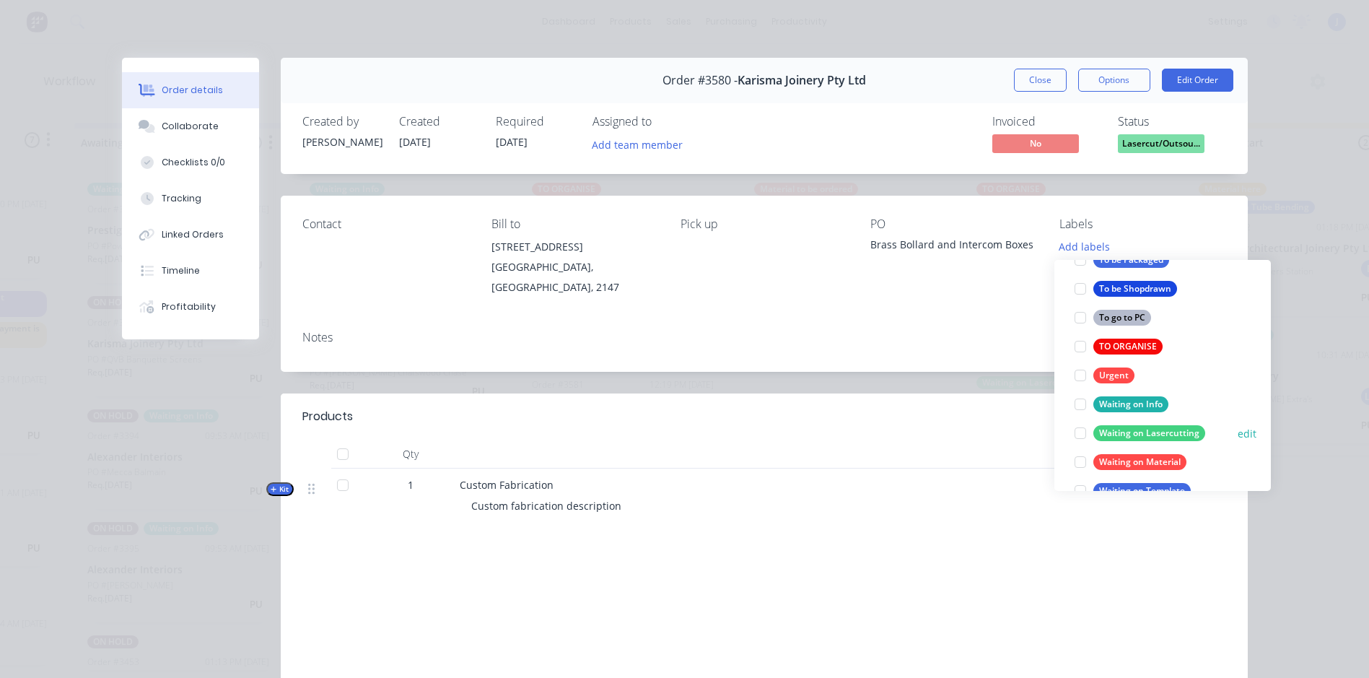
click at [1080, 433] on div at bounding box center [1080, 433] width 29 height 29
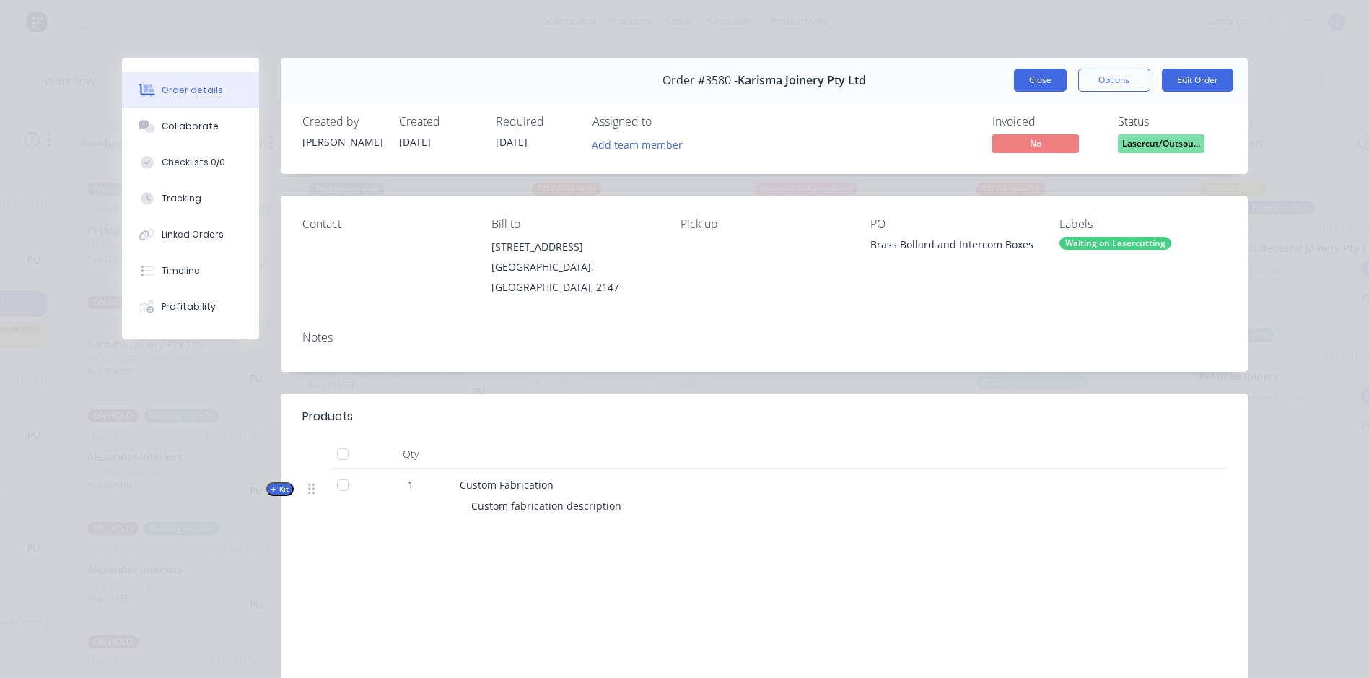
click at [1025, 81] on button "Close" at bounding box center [1040, 80] width 53 height 23
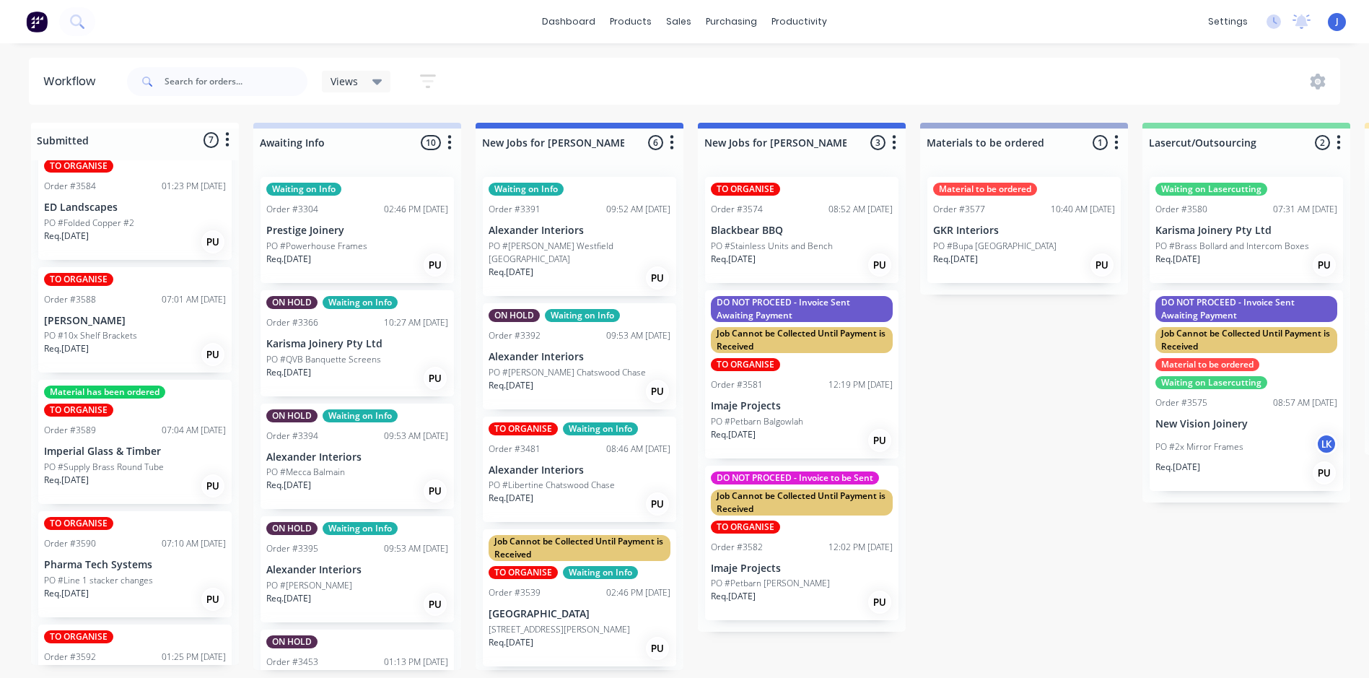
scroll to position [216, 0]
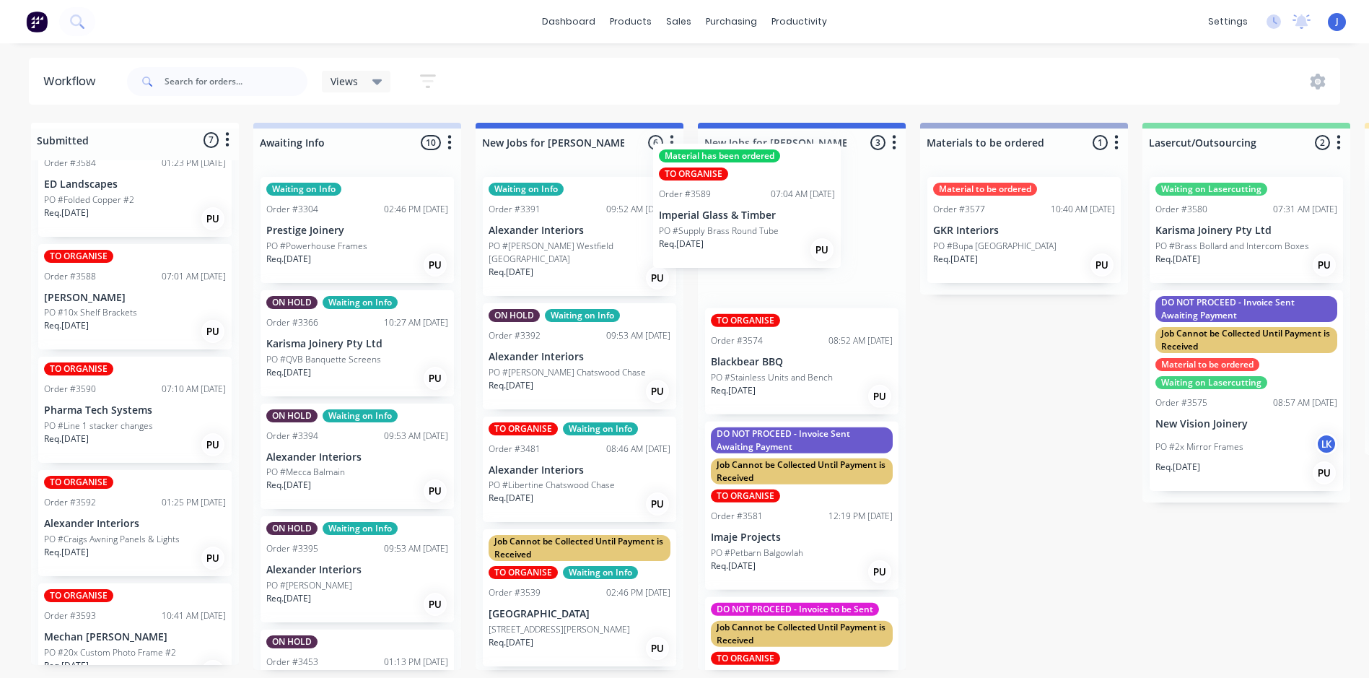
drag, startPoint x: 137, startPoint y: 452, endPoint x: 758, endPoint y: 236, distance: 657.1
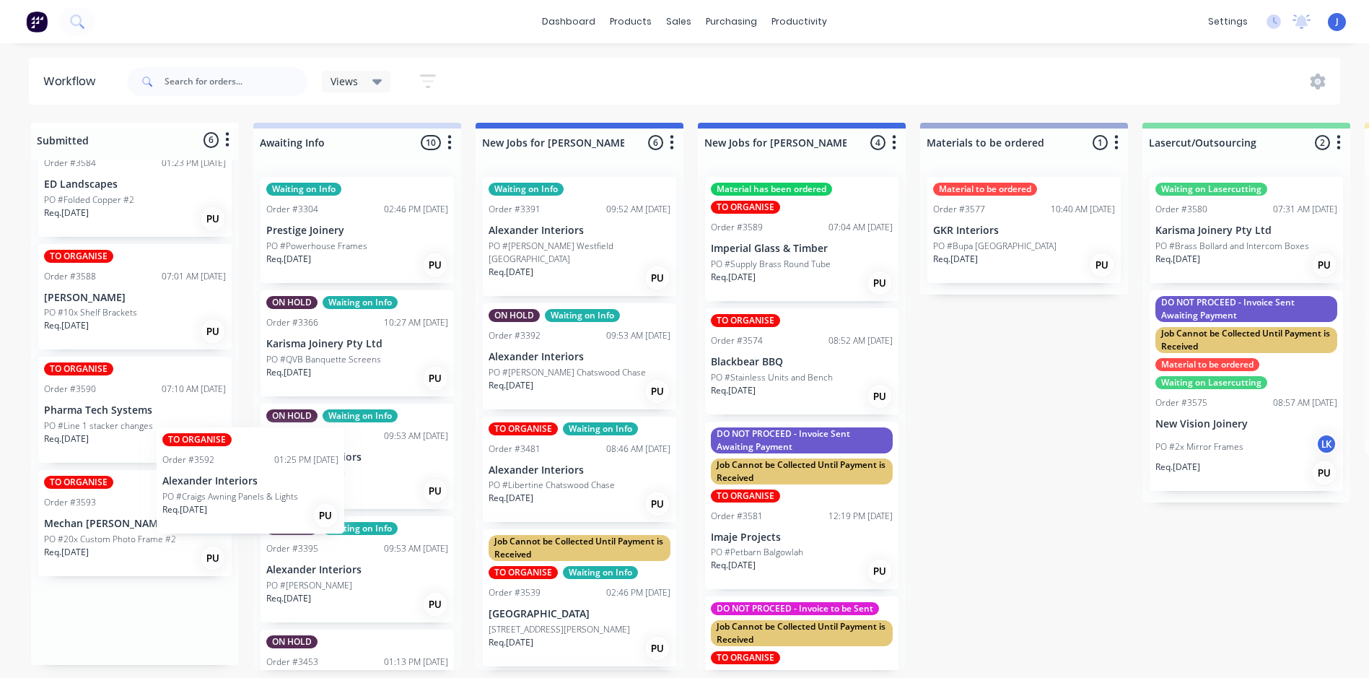
scroll to position [2, 0]
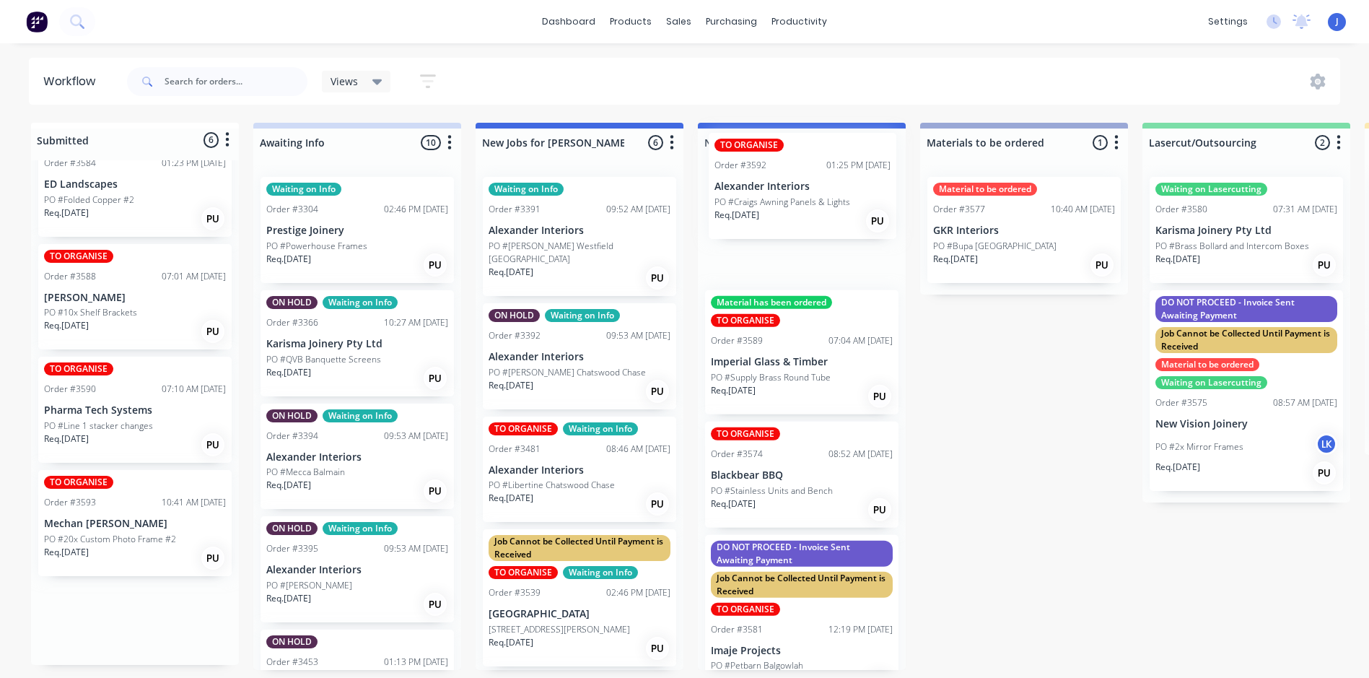
drag, startPoint x: 202, startPoint y: 499, endPoint x: 780, endPoint y: 195, distance: 653.4
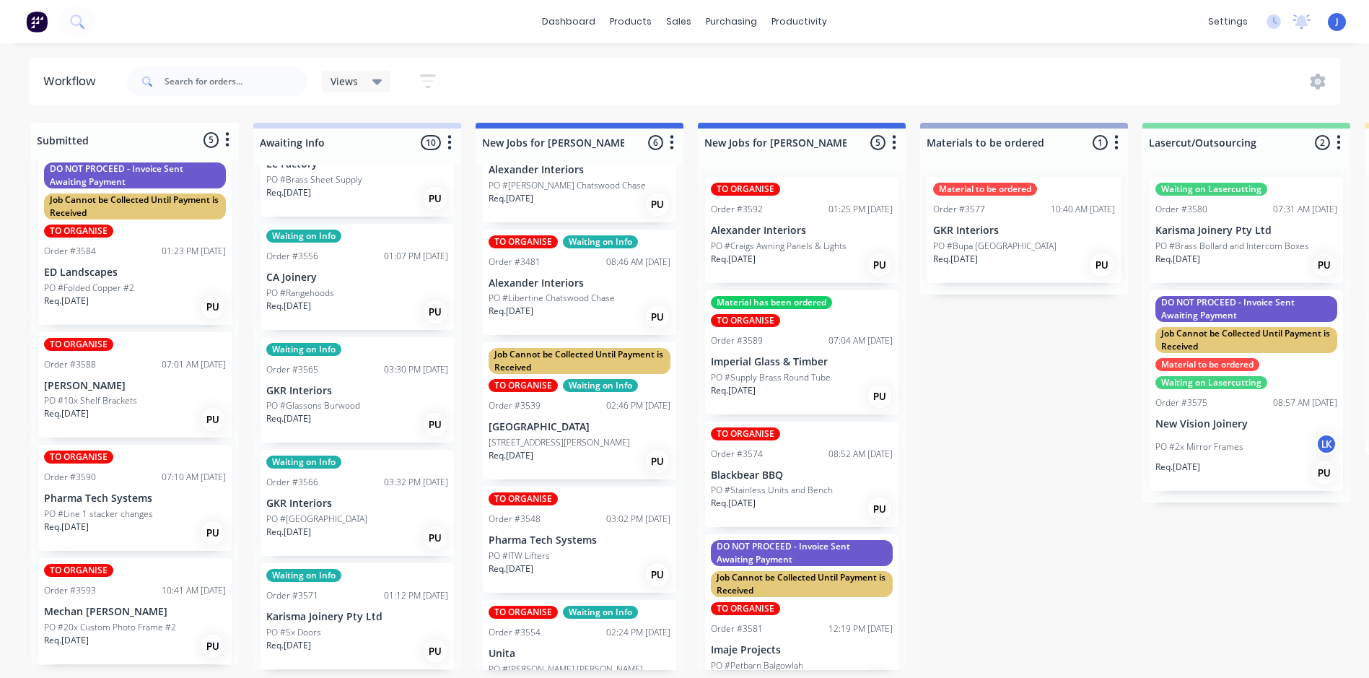
scroll to position [211, 0]
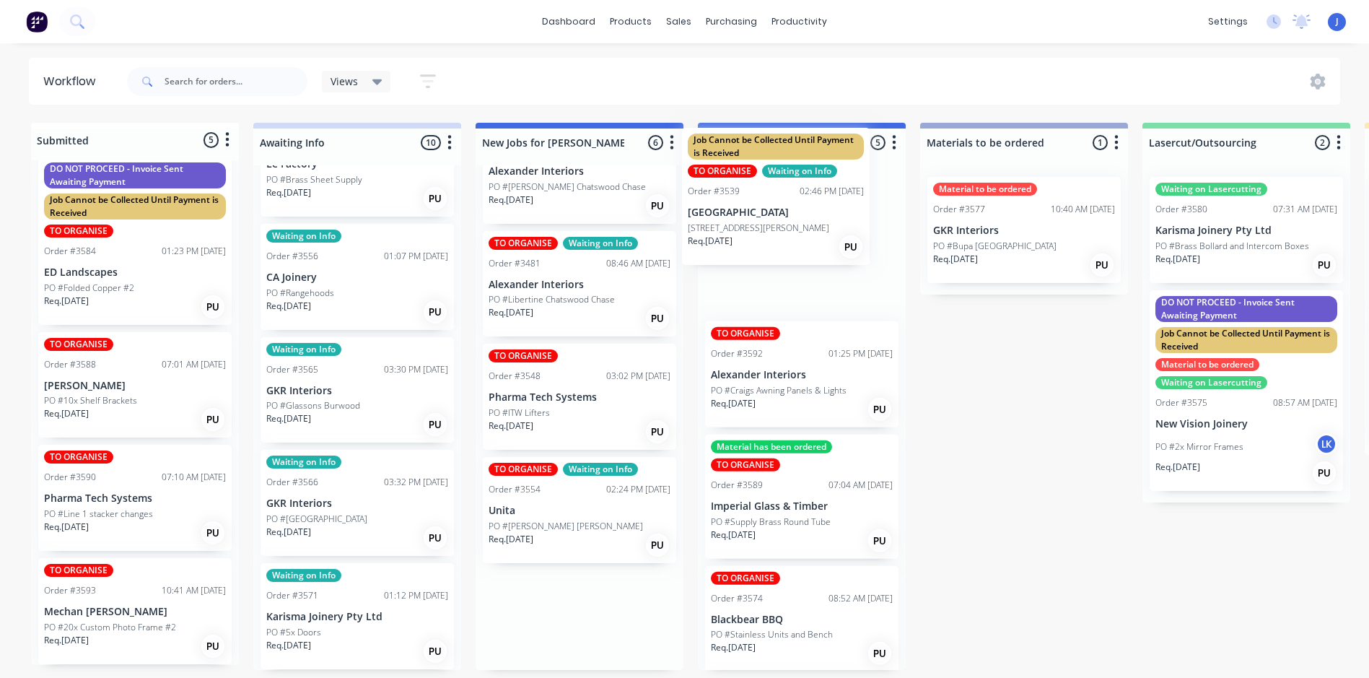
drag, startPoint x: 628, startPoint y: 350, endPoint x: 815, endPoint y: 186, distance: 249.1
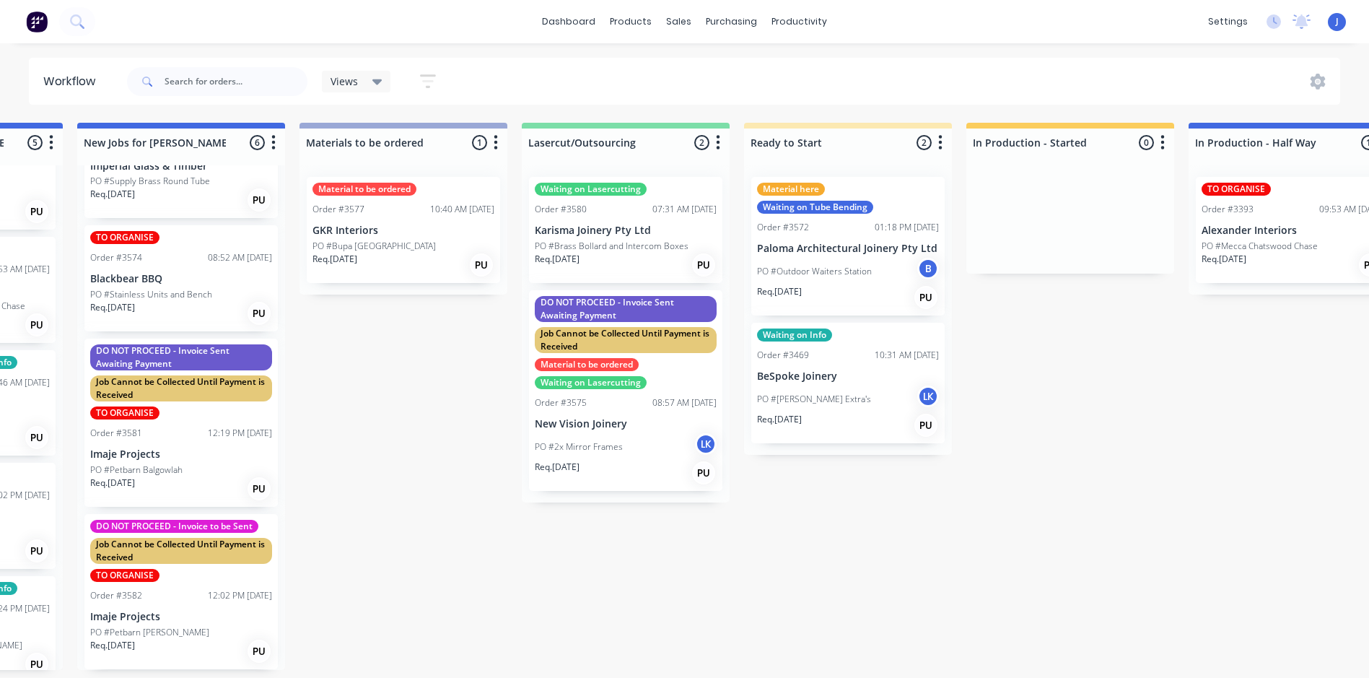
scroll to position [3, 636]
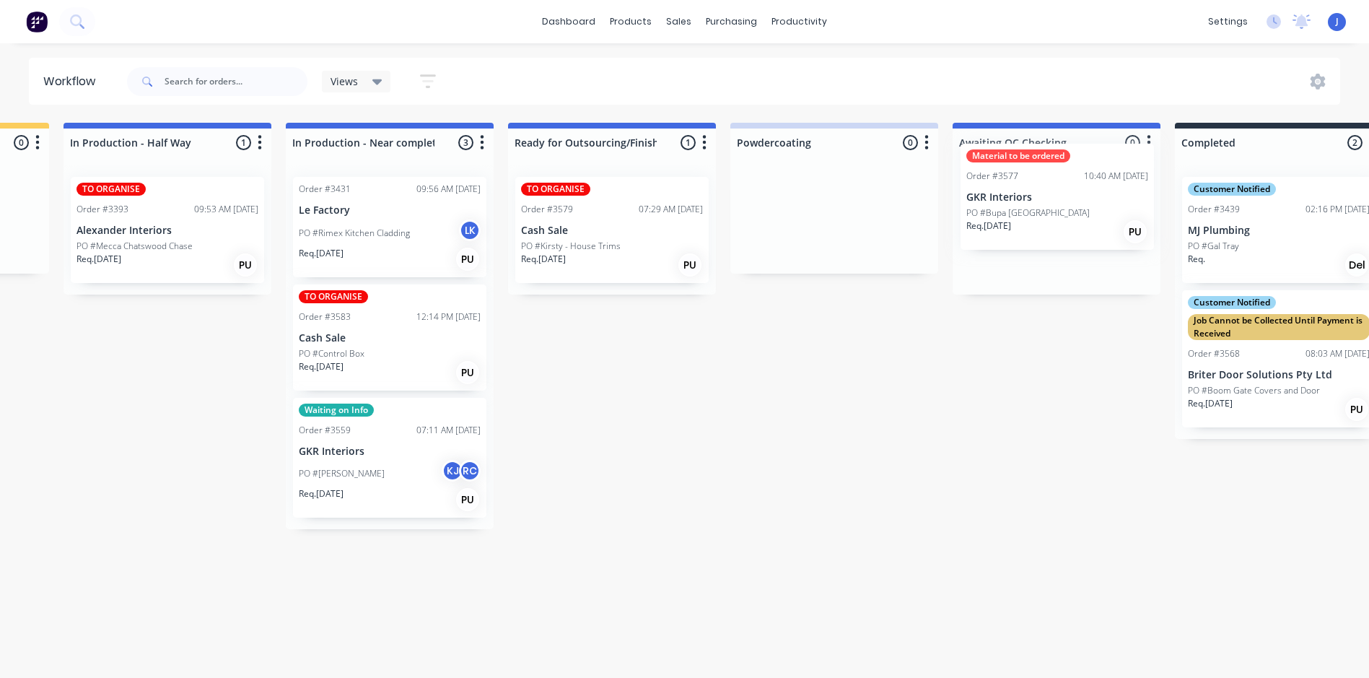
drag, startPoint x: 365, startPoint y: 222, endPoint x: 1038, endPoint y: 191, distance: 674.0
click at [1038, 191] on div "Submitted 5 Status colour #FFFFFF hex #FFFFFF Save Cancel Summaries Total order…" at bounding box center [179, 396] width 3872 height 547
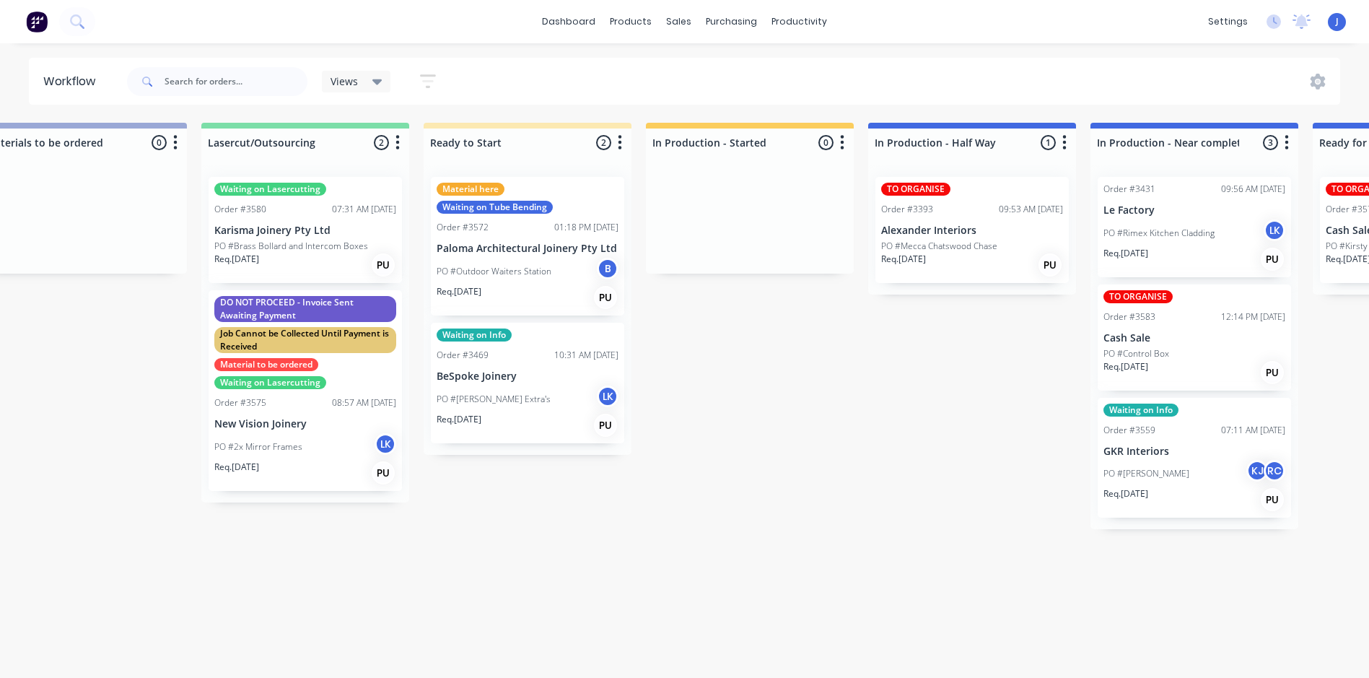
scroll to position [3, 952]
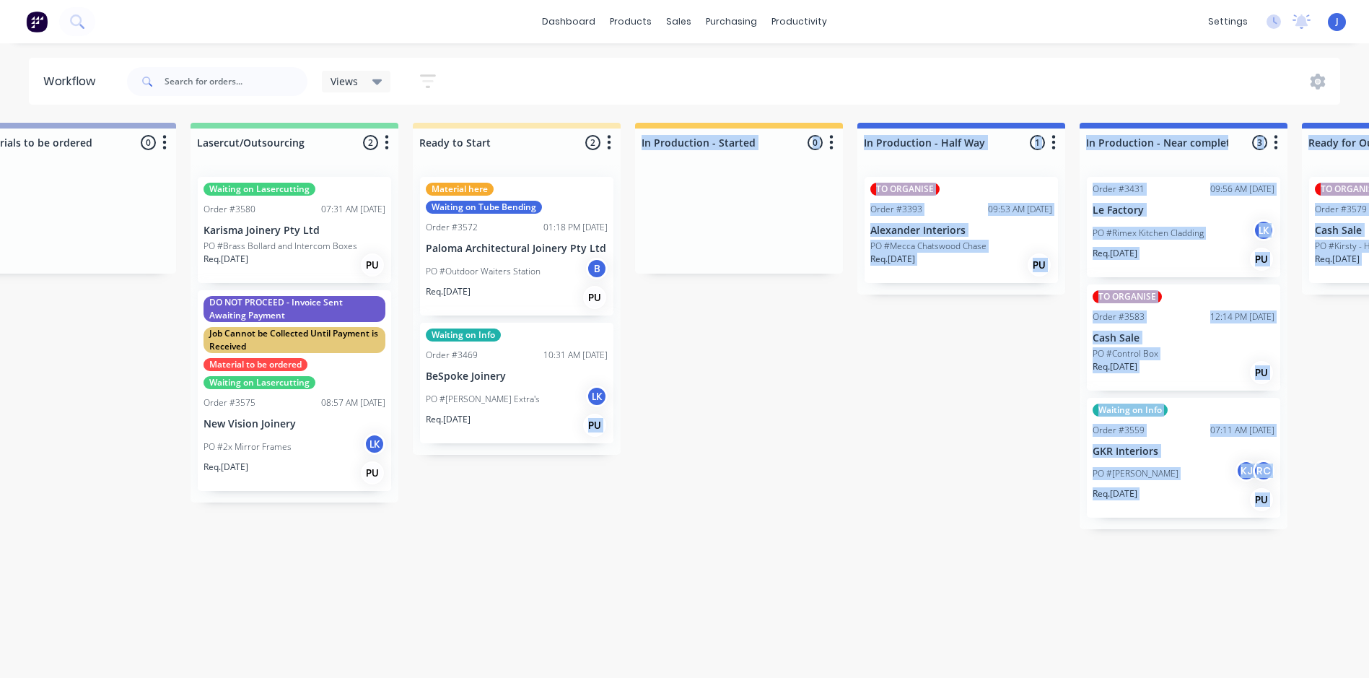
drag, startPoint x: 561, startPoint y: 676, endPoint x: 732, endPoint y: 682, distance: 171.9
drag, startPoint x: 732, startPoint y: 682, endPoint x: 860, endPoint y: 503, distance: 219.9
click at [860, 503] on div "Submitted 5 Status colour #FFFFFF hex #FFFFFF Save Cancel Summaries Total order…" at bounding box center [973, 396] width 3872 height 547
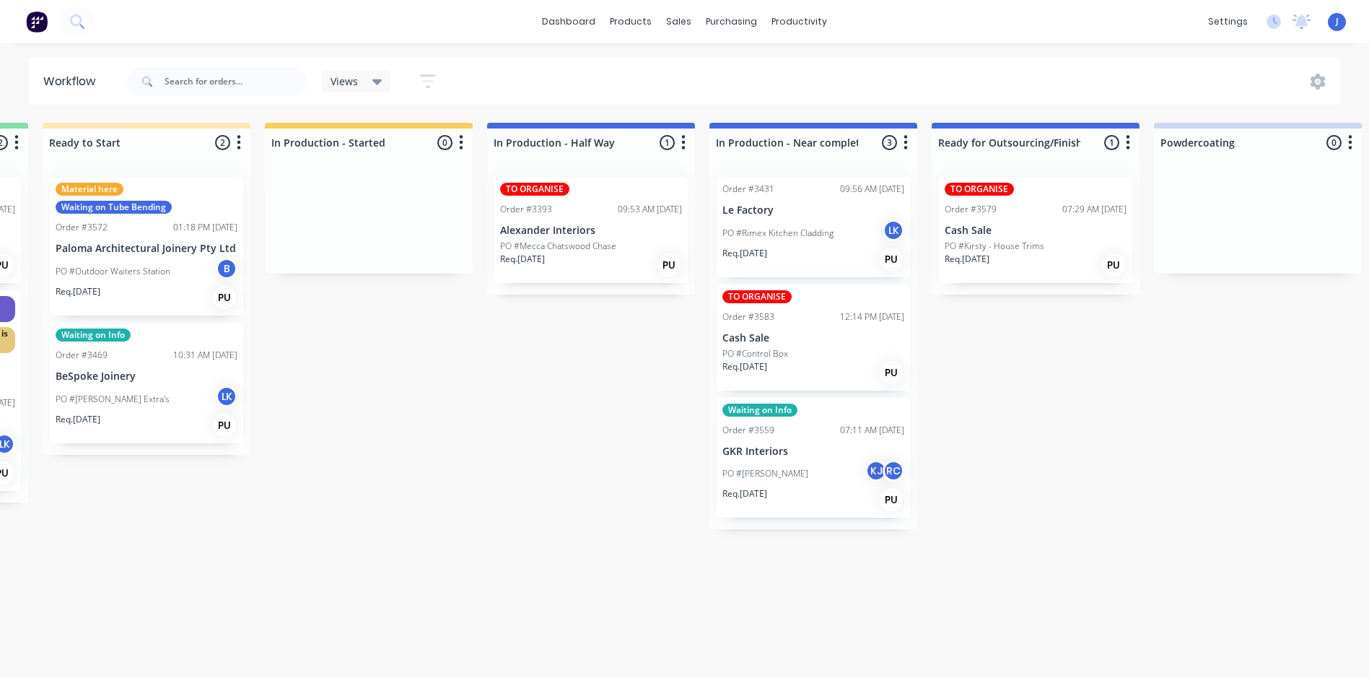
scroll to position [3, 1383]
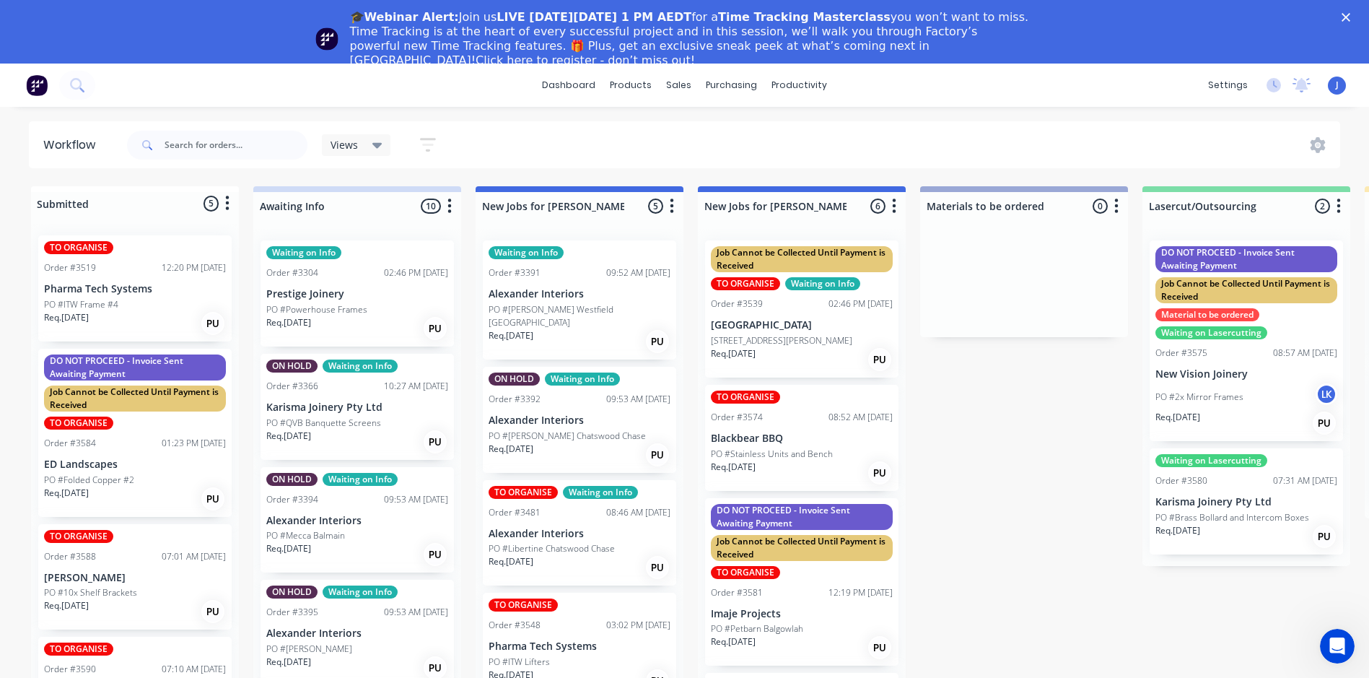
click at [1354, 12] on div "🎓Webinar Alert: Join us LIVE [DATE][DATE] 1 PM AEDT for a Time Tracking Masterc…" at bounding box center [684, 39] width 1369 height 66
click at [1350, 17] on icon "Close" at bounding box center [1346, 17] width 9 height 9
